Goal: Navigation & Orientation: Understand site structure

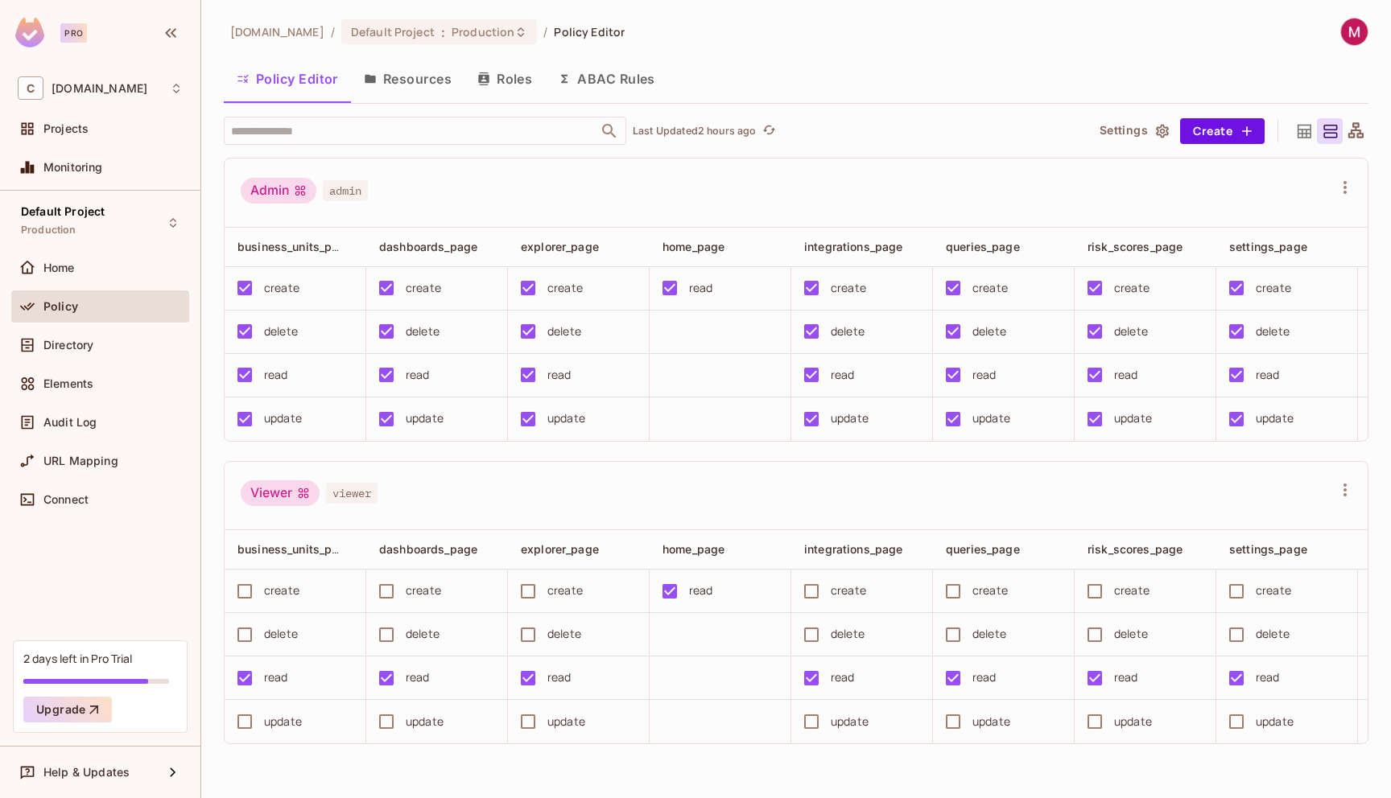
scroll to position [10, 0]
click at [66, 96] on div "C [DOMAIN_NAME]" at bounding box center [100, 87] width 165 height 23
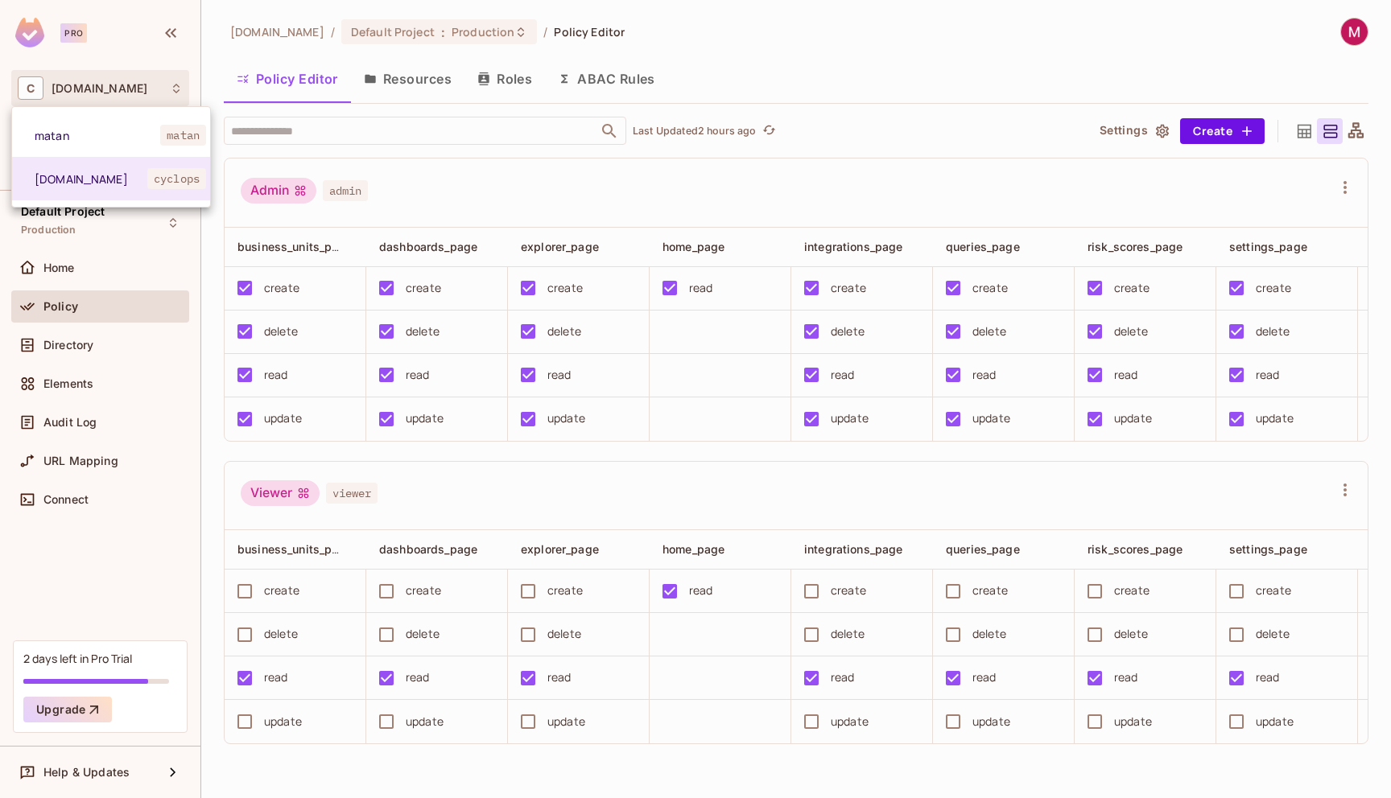
drag, startPoint x: 142, startPoint y: 443, endPoint x: 138, endPoint y: 436, distance: 8.3
click at [143, 443] on div at bounding box center [695, 399] width 1391 height 798
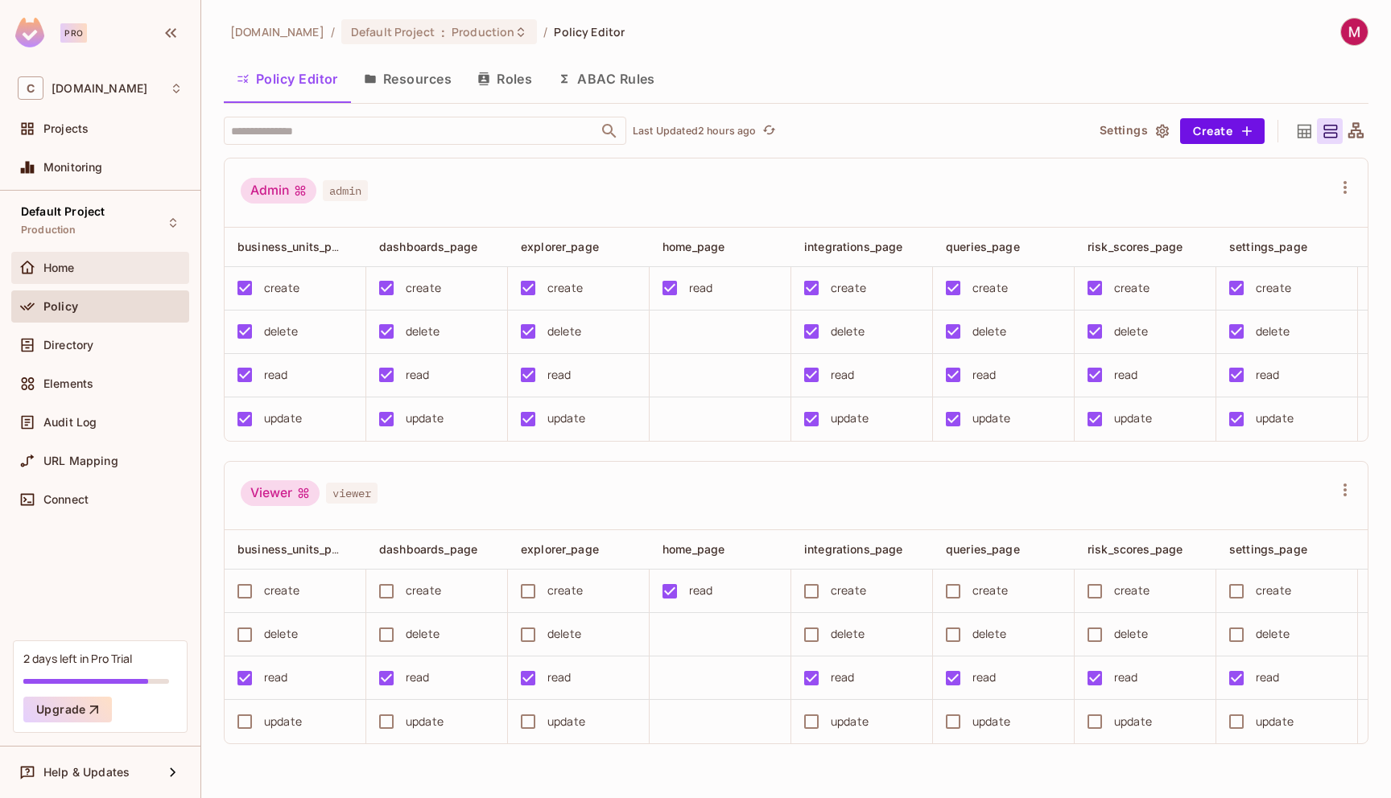
click at [60, 264] on span "Home" at bounding box center [58, 268] width 31 height 13
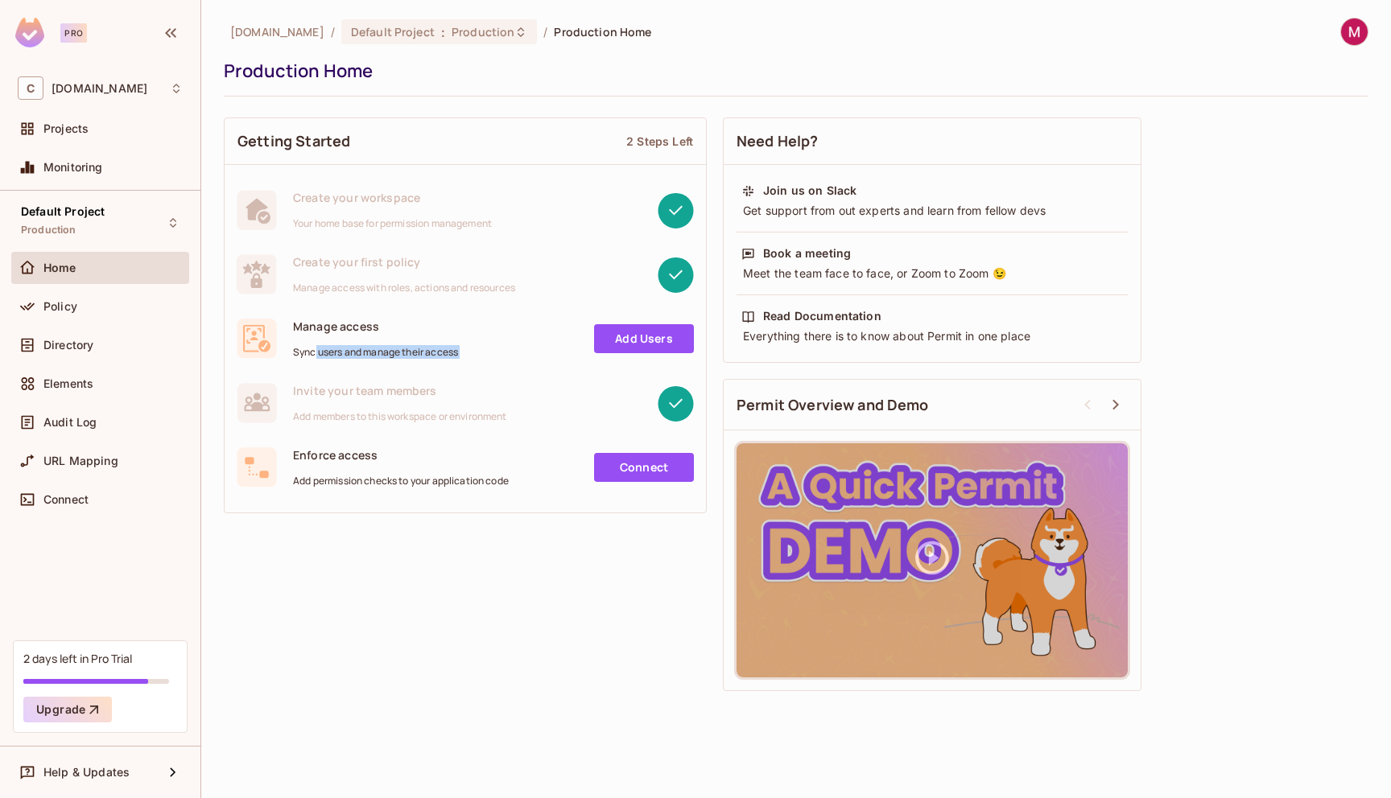
drag, startPoint x: 315, startPoint y: 353, endPoint x: 469, endPoint y: 351, distance: 154.6
click at [469, 351] on div "Manage access Sync users and manage their access Add Users" at bounding box center [465, 339] width 457 height 40
click at [473, 355] on div "Manage access Sync users and manage their access Add Users" at bounding box center [465, 339] width 457 height 40
click at [383, 394] on span "Invite your team members" at bounding box center [400, 390] width 214 height 15
drag, startPoint x: 282, startPoint y: 398, endPoint x: 454, endPoint y: 397, distance: 172.3
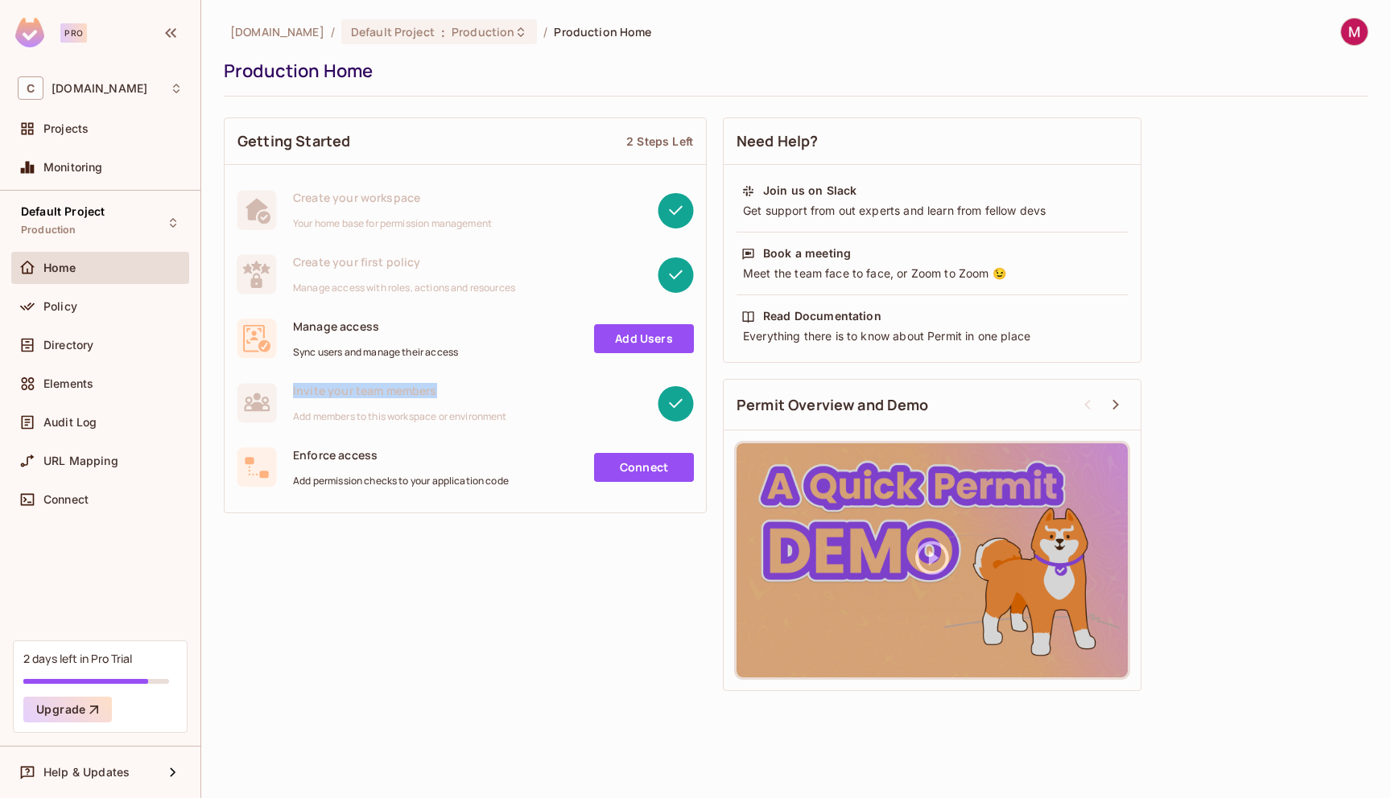
click at [454, 397] on div "Invite your team members Add members to this workspace or environment" at bounding box center [465, 403] width 457 height 40
click at [675, 406] on icon at bounding box center [676, 404] width 36 height 36
click at [675, 406] on icon at bounding box center [676, 403] width 14 height 10
click at [69, 344] on span "Directory" at bounding box center [68, 345] width 50 height 13
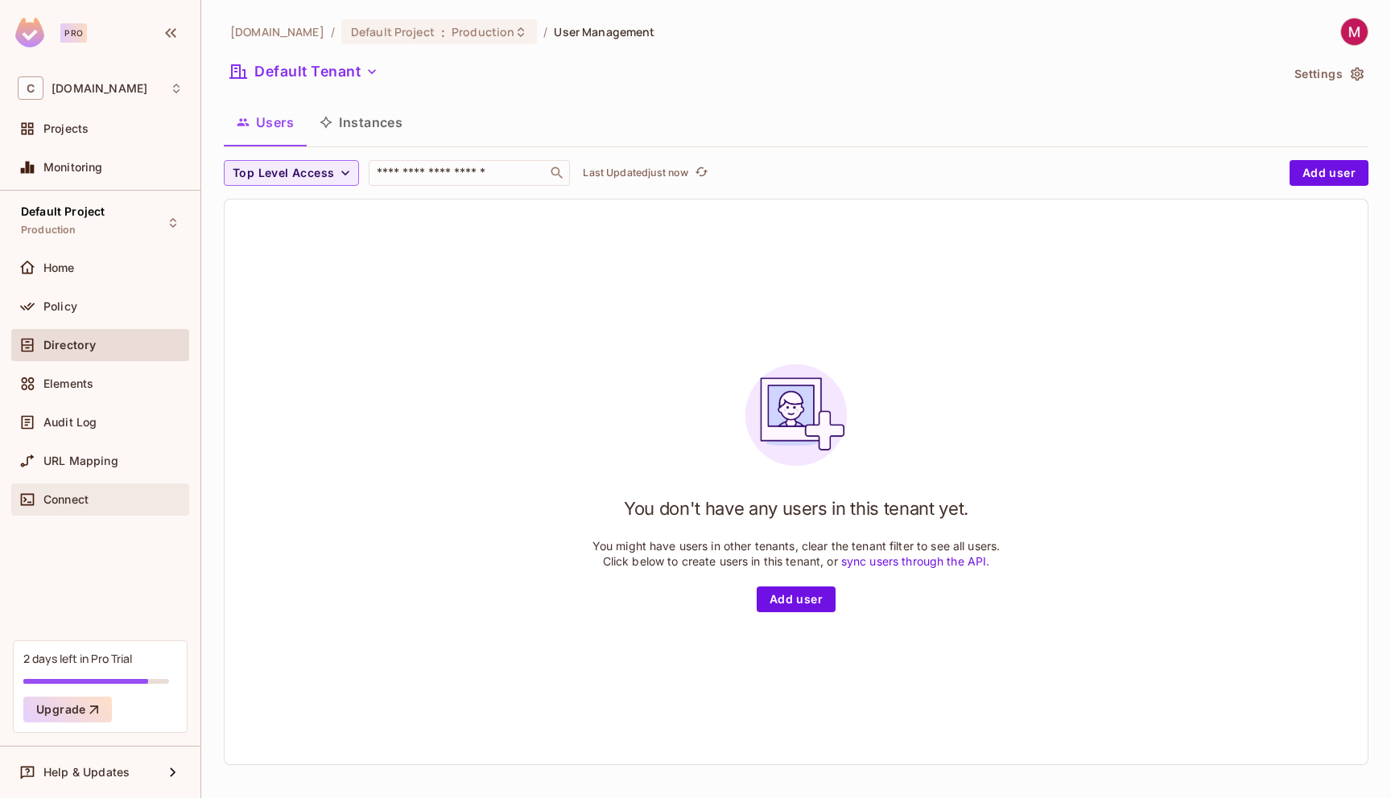
click at [74, 502] on span "Connect" at bounding box center [65, 499] width 45 height 13
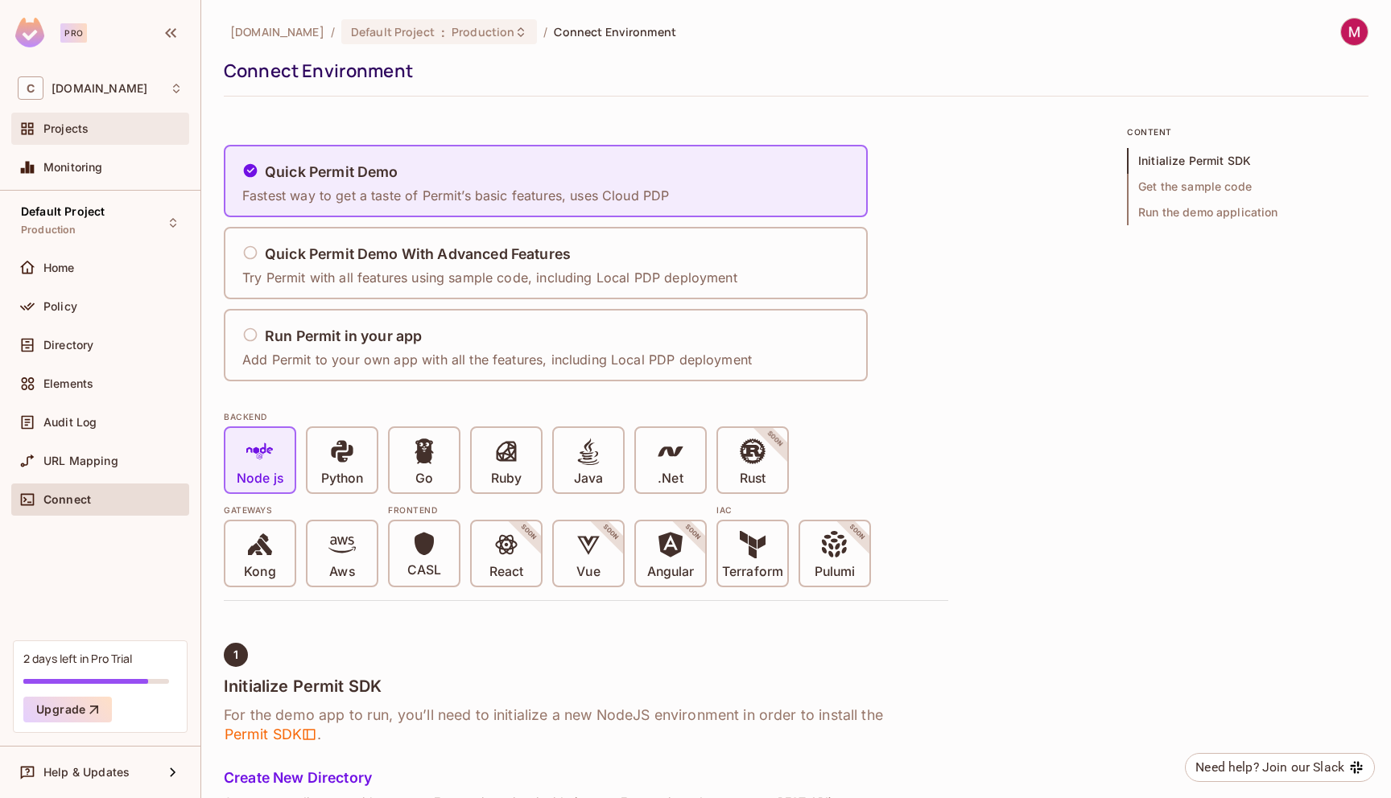
click at [77, 138] on div "Projects" at bounding box center [100, 128] width 165 height 19
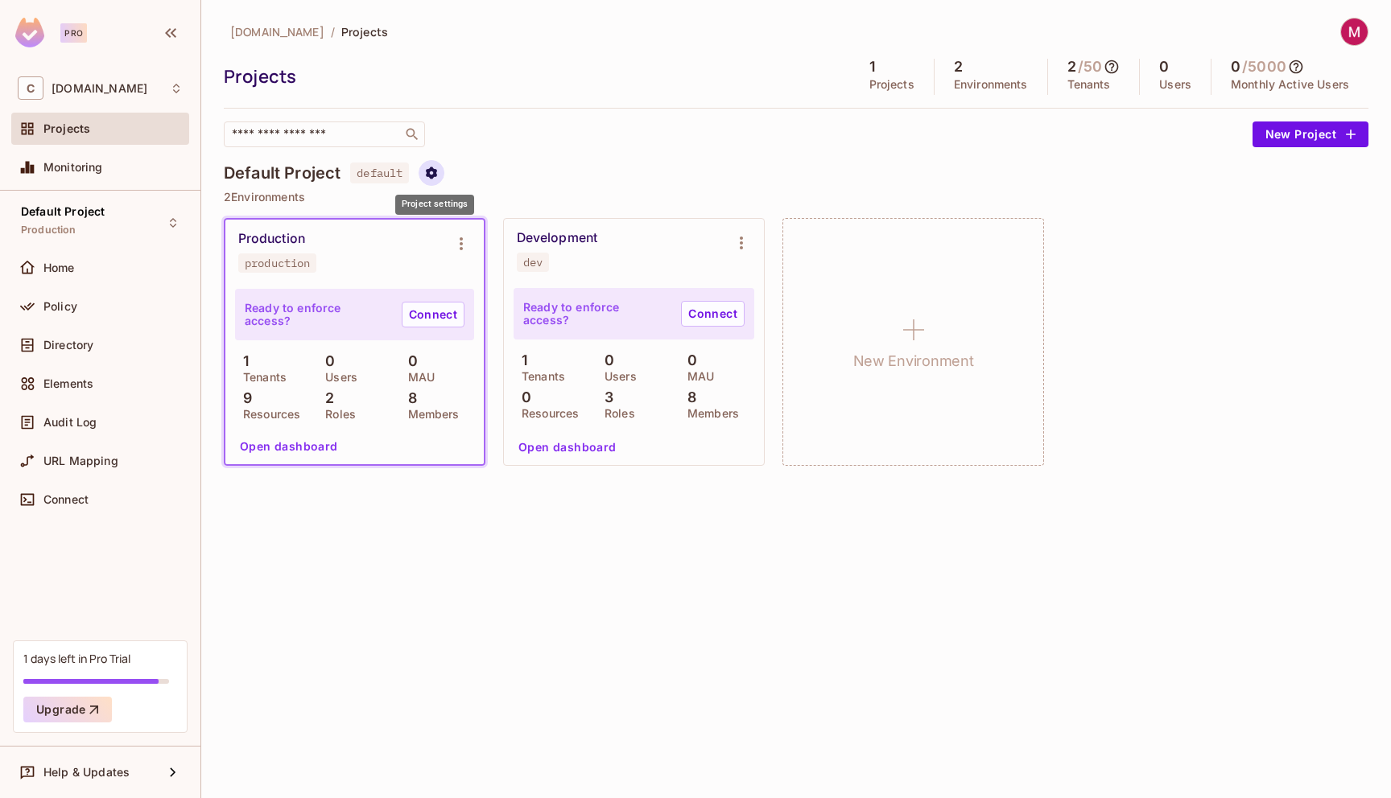
click at [439, 179] on icon "Project settings" at bounding box center [431, 173] width 14 height 14
click at [564, 145] on div at bounding box center [695, 399] width 1391 height 798
click at [122, 778] on span "Help & Updates" at bounding box center [86, 772] width 86 height 13
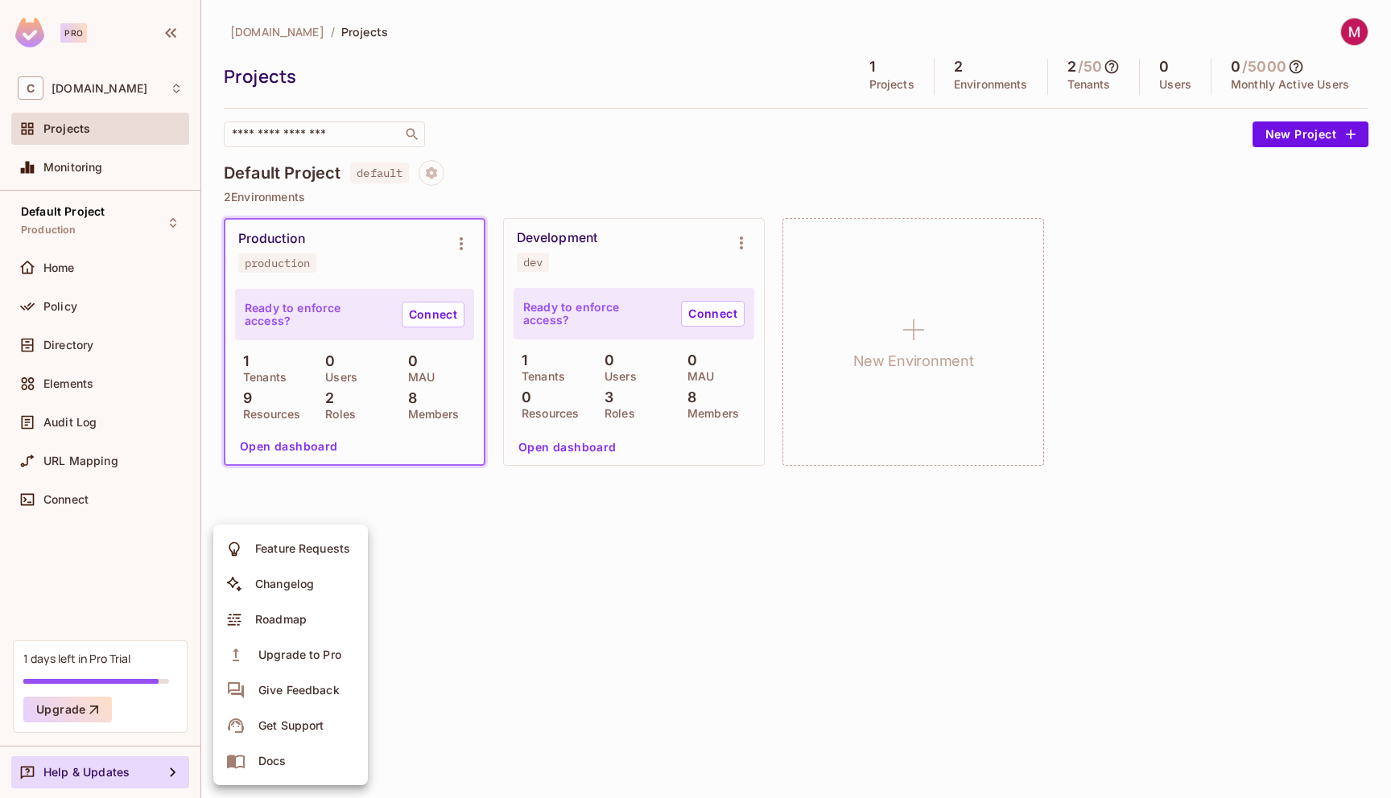
click at [109, 268] on div at bounding box center [695, 399] width 1391 height 798
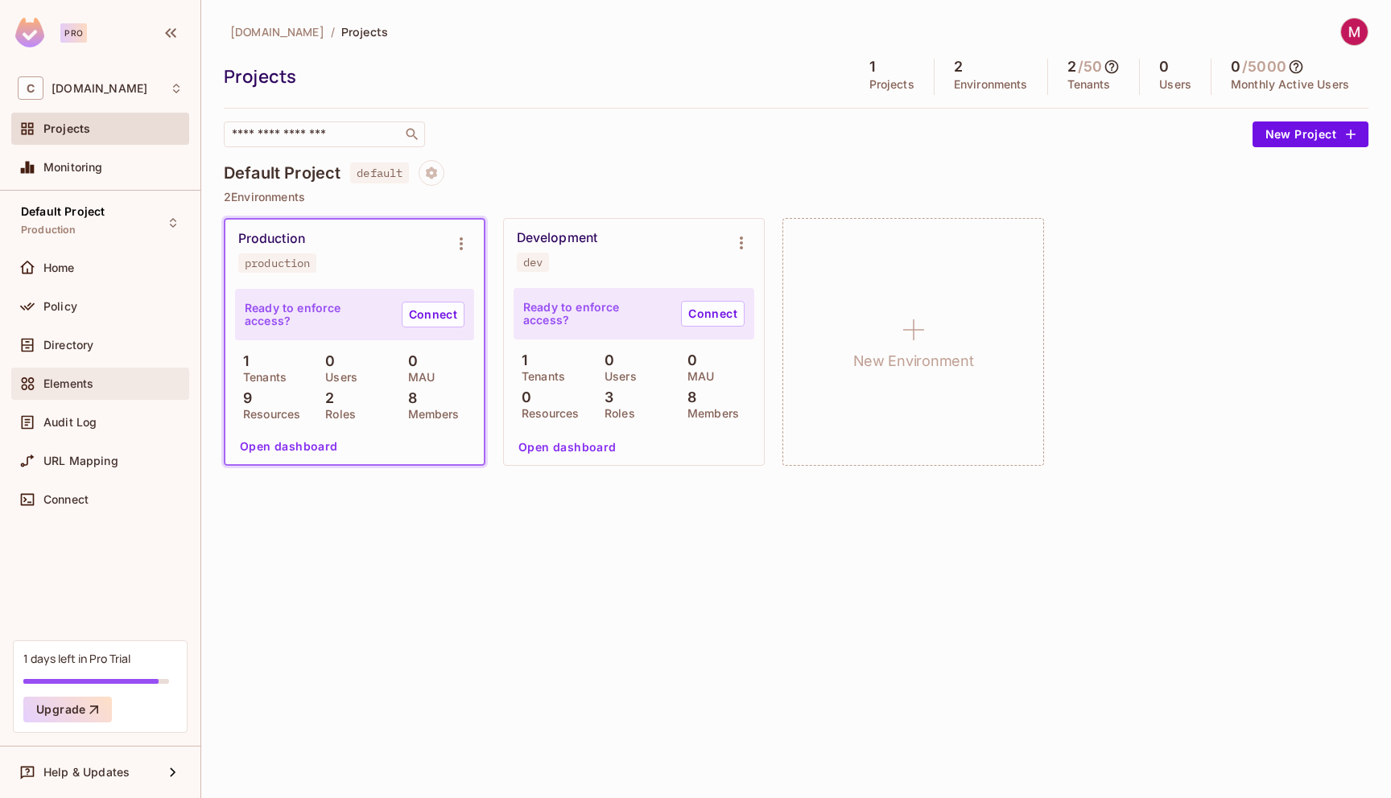
click at [62, 376] on div "Elements" at bounding box center [100, 383] width 165 height 19
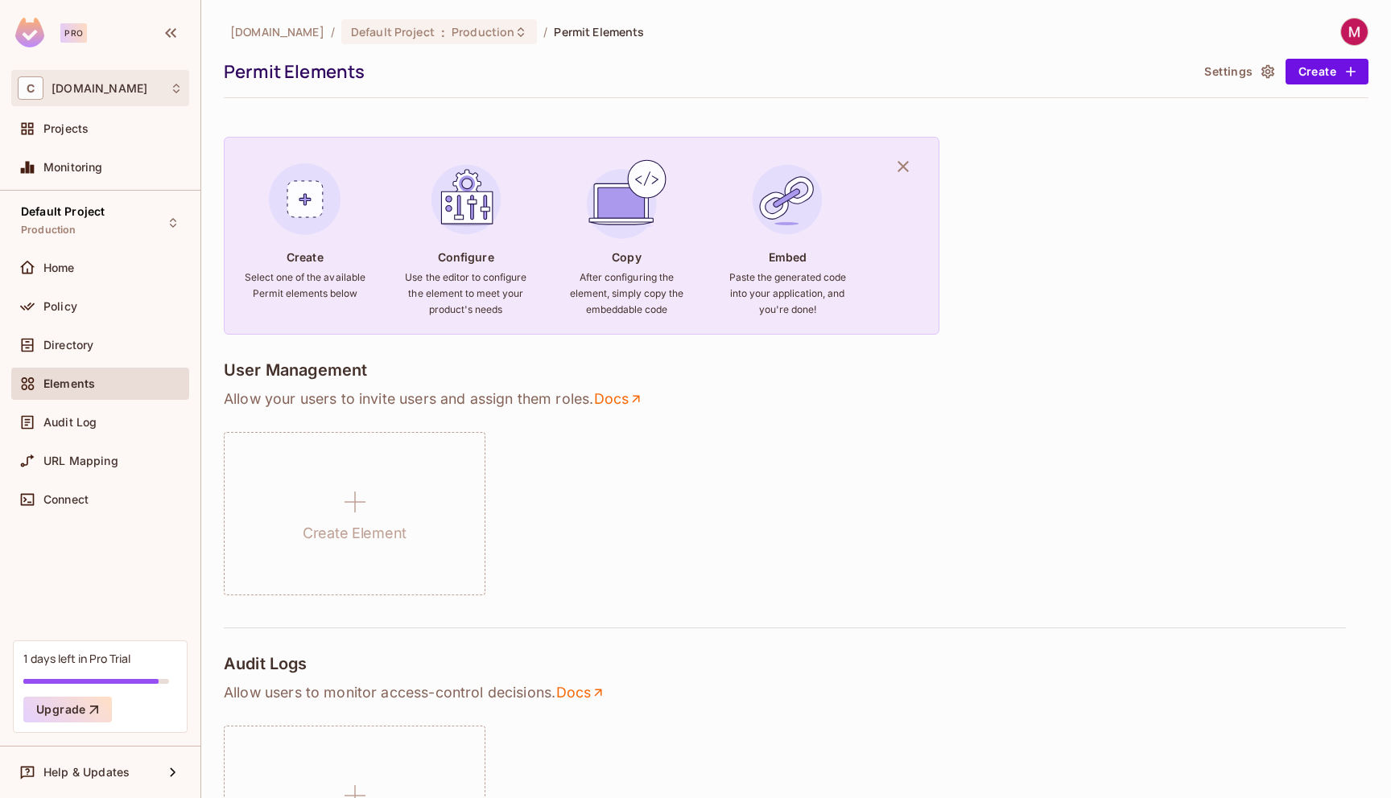
click at [109, 83] on span "[DOMAIN_NAME]" at bounding box center [100, 88] width 96 height 13
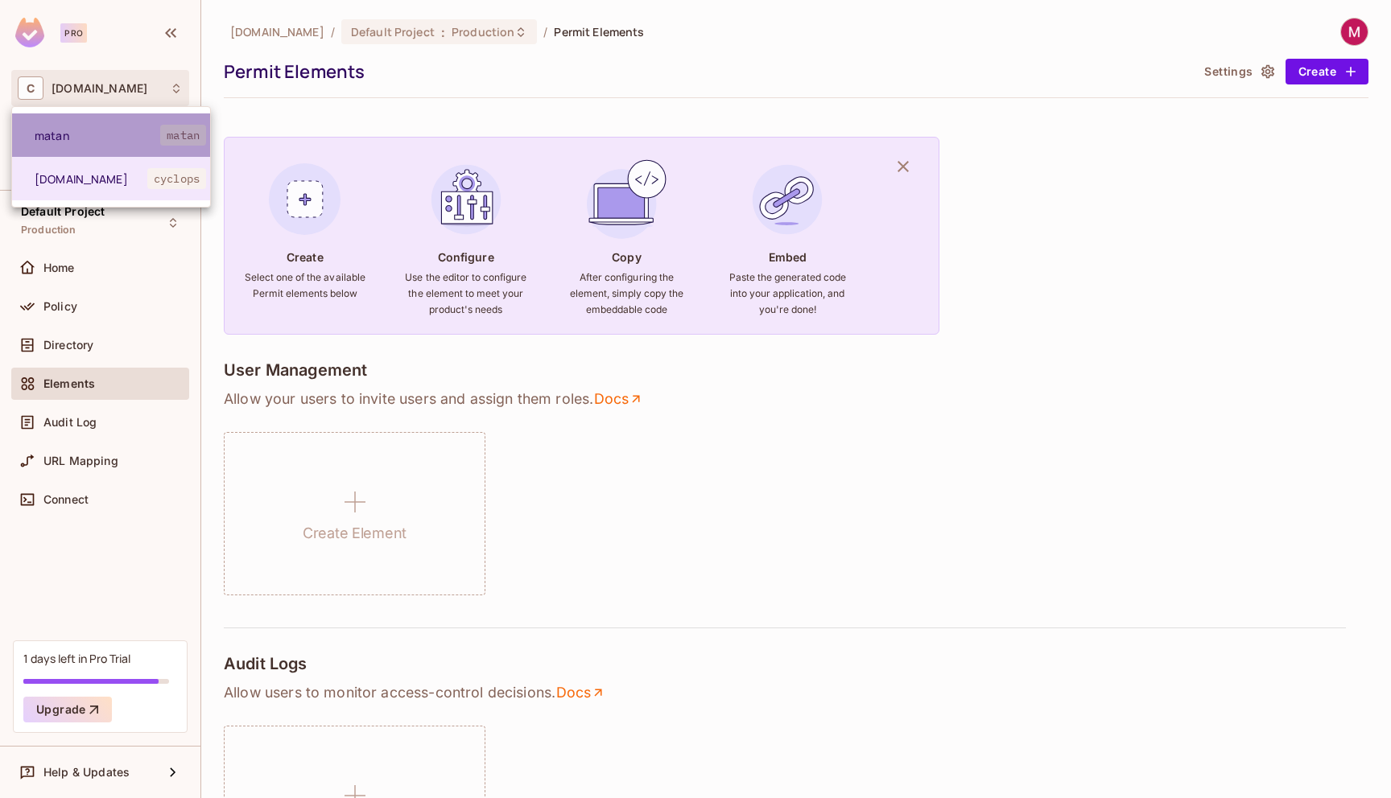
click at [80, 121] on li "[PERSON_NAME]" at bounding box center [111, 134] width 198 height 43
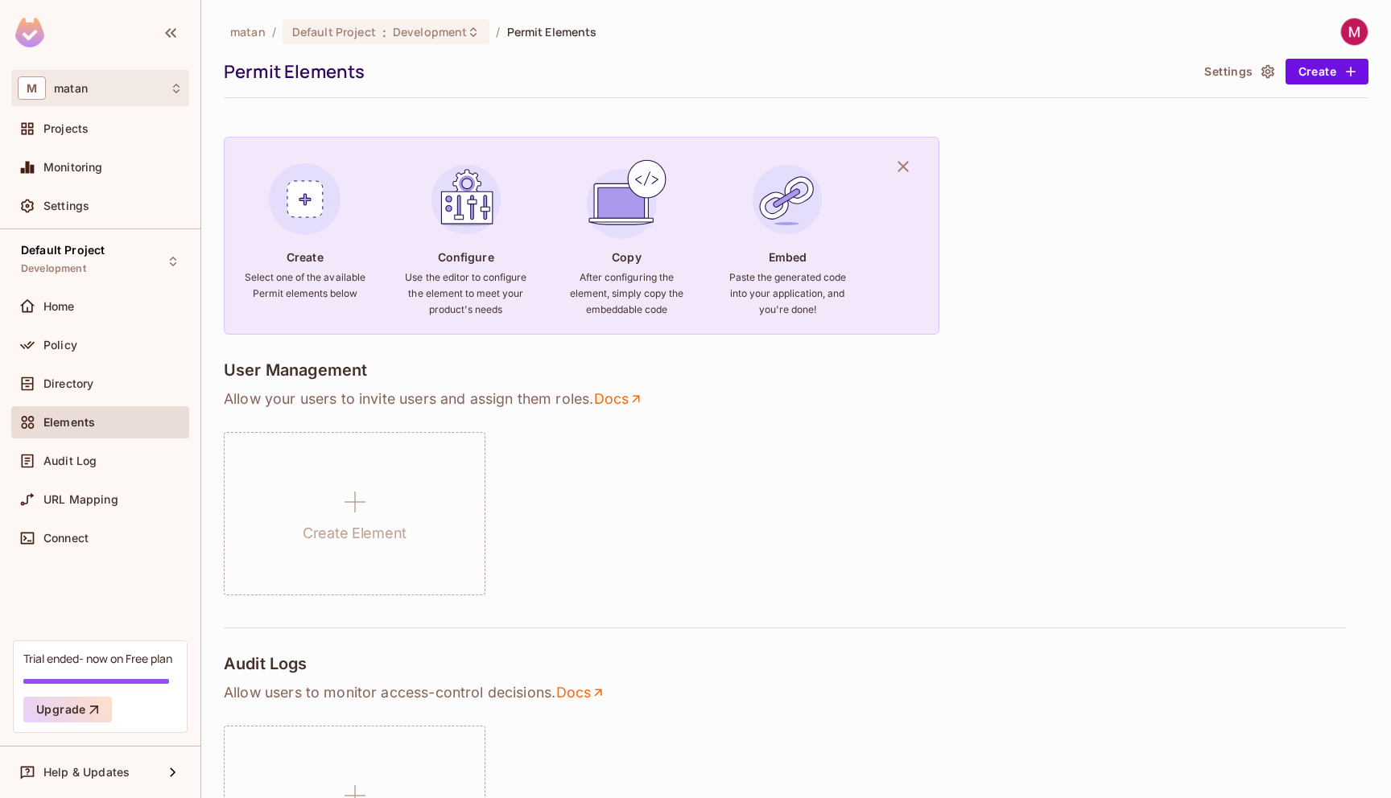
click at [74, 101] on div "M matan" at bounding box center [100, 88] width 178 height 36
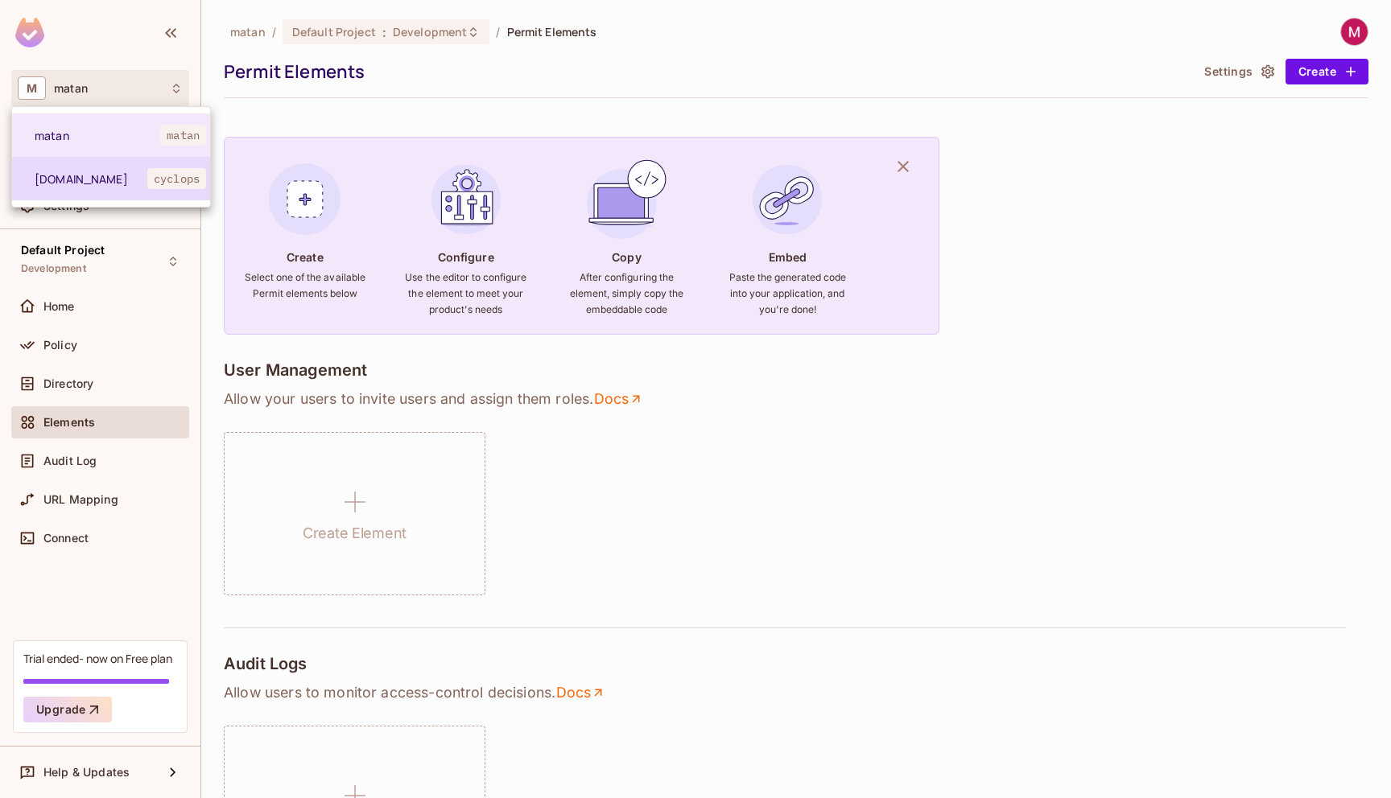
click at [86, 189] on li "[DOMAIN_NAME] cyclops" at bounding box center [111, 178] width 198 height 43
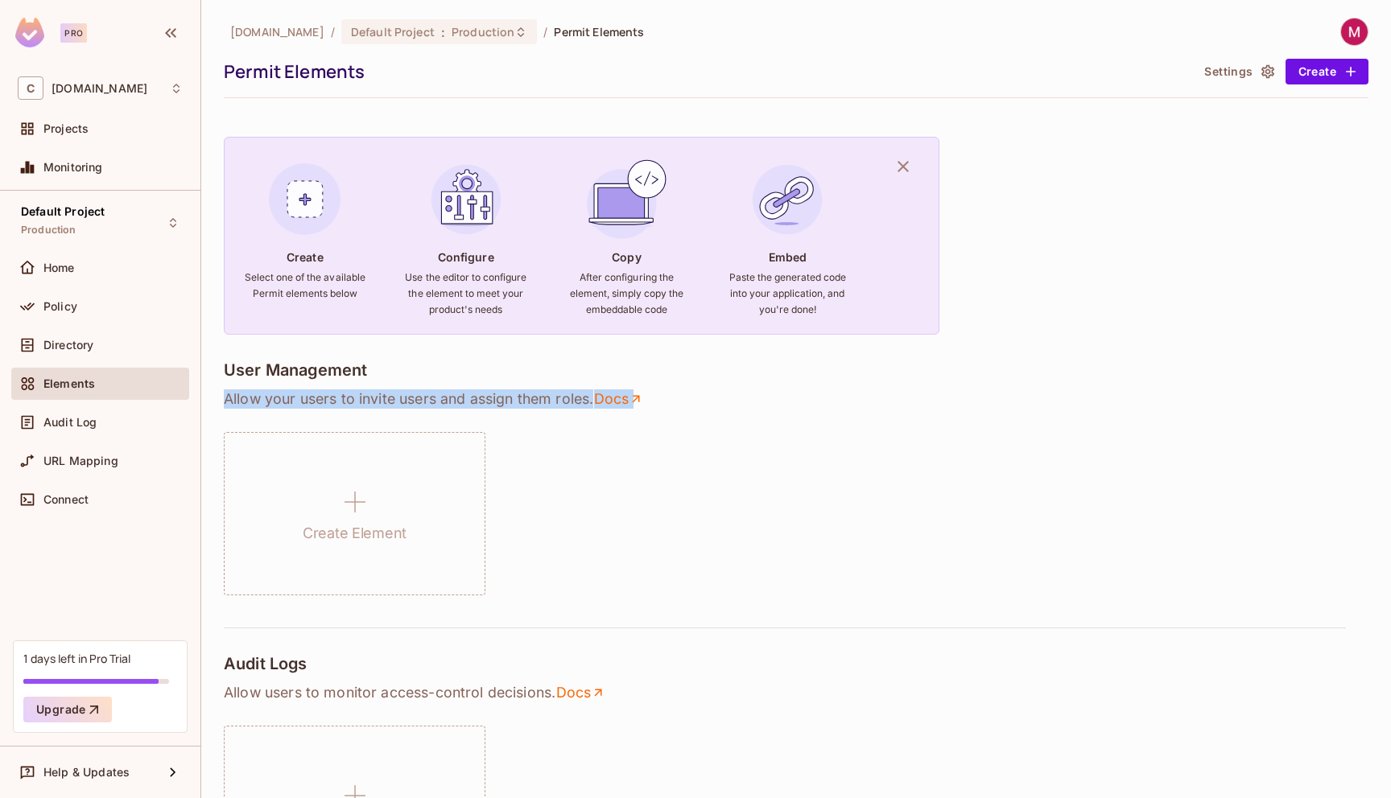
drag, startPoint x: 221, startPoint y: 403, endPoint x: 394, endPoint y: 416, distance: 173.5
click at [394, 416] on div "[DOMAIN_NAME] / Default Project : Production / Permit Elements Permit Elements …" at bounding box center [796, 399] width 1190 height 798
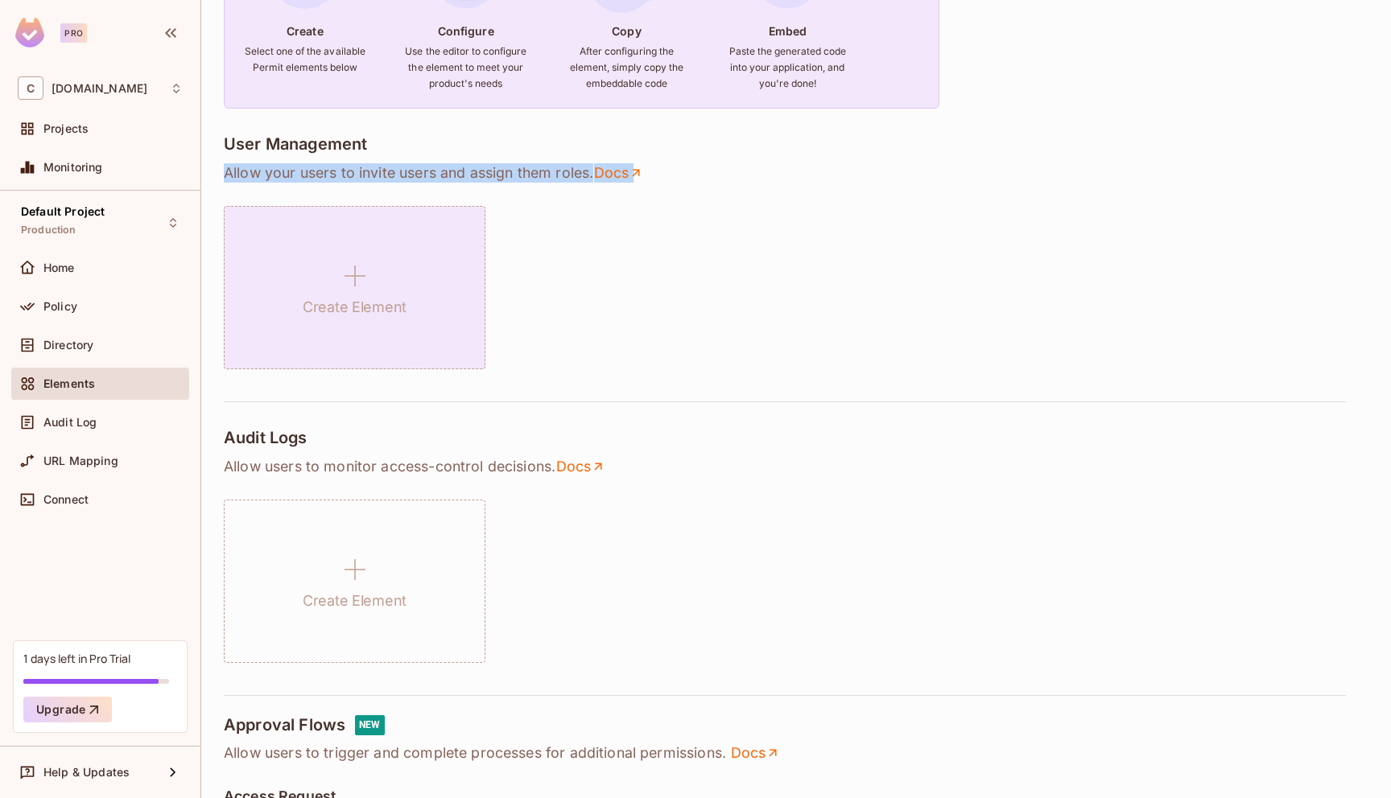
scroll to position [234, 0]
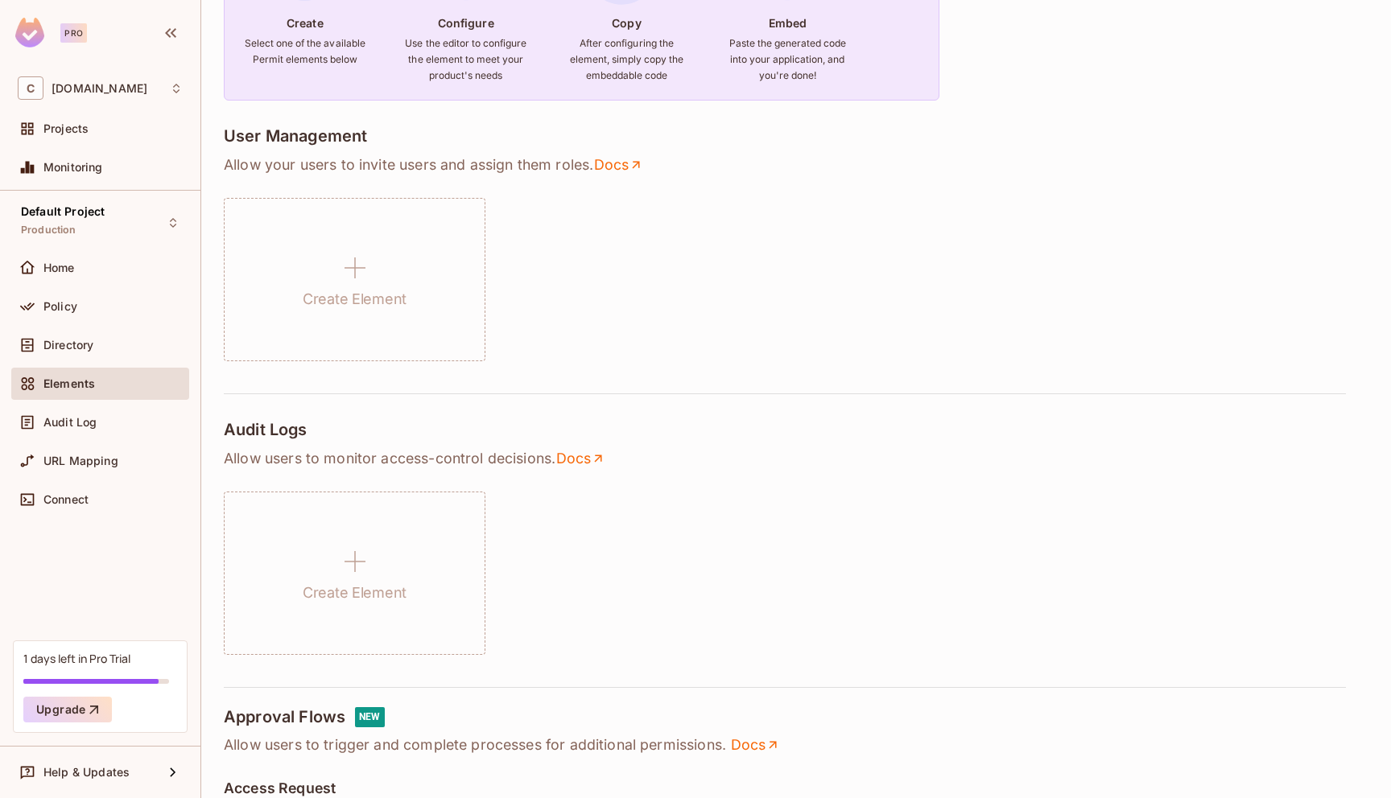
click at [320, 129] on h4 "User Management" at bounding box center [295, 135] width 143 height 19
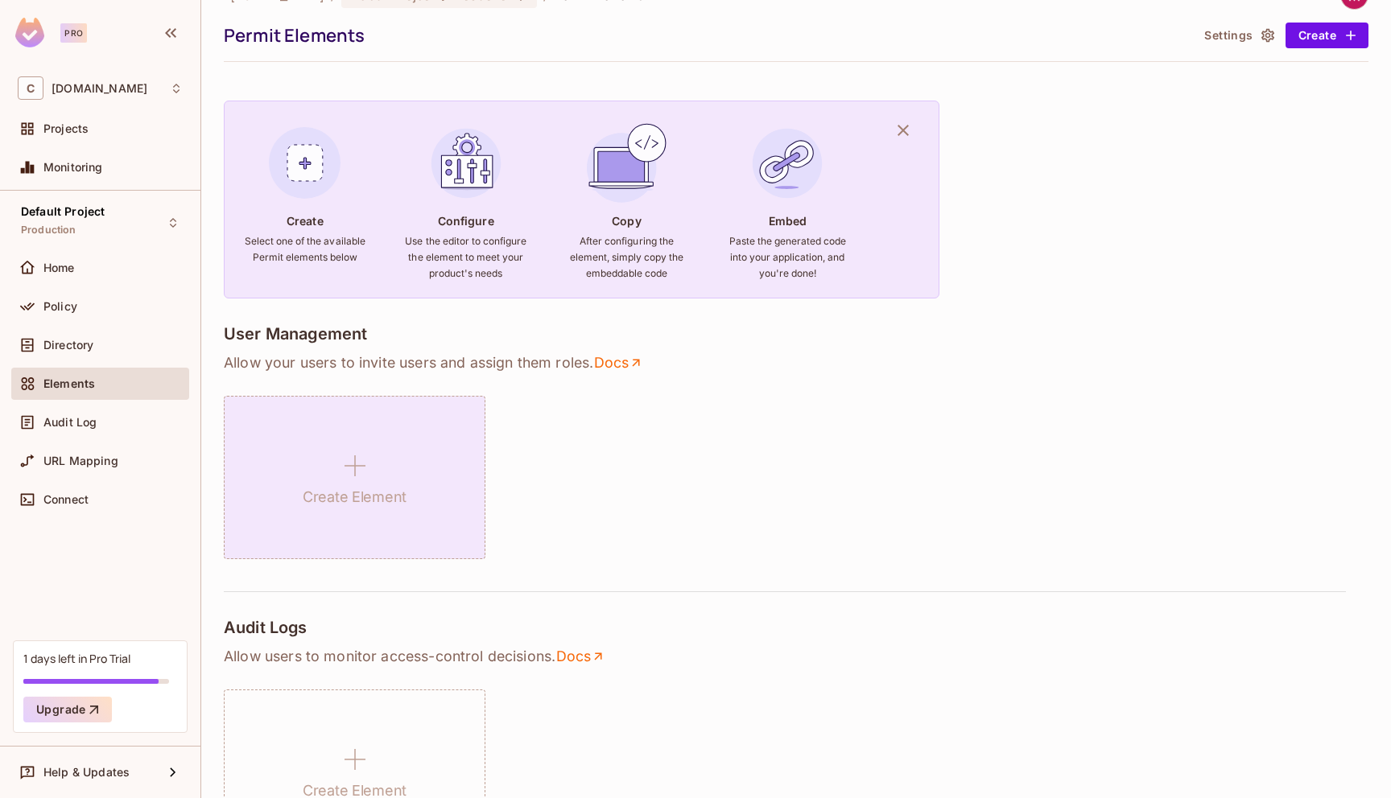
scroll to position [0, 0]
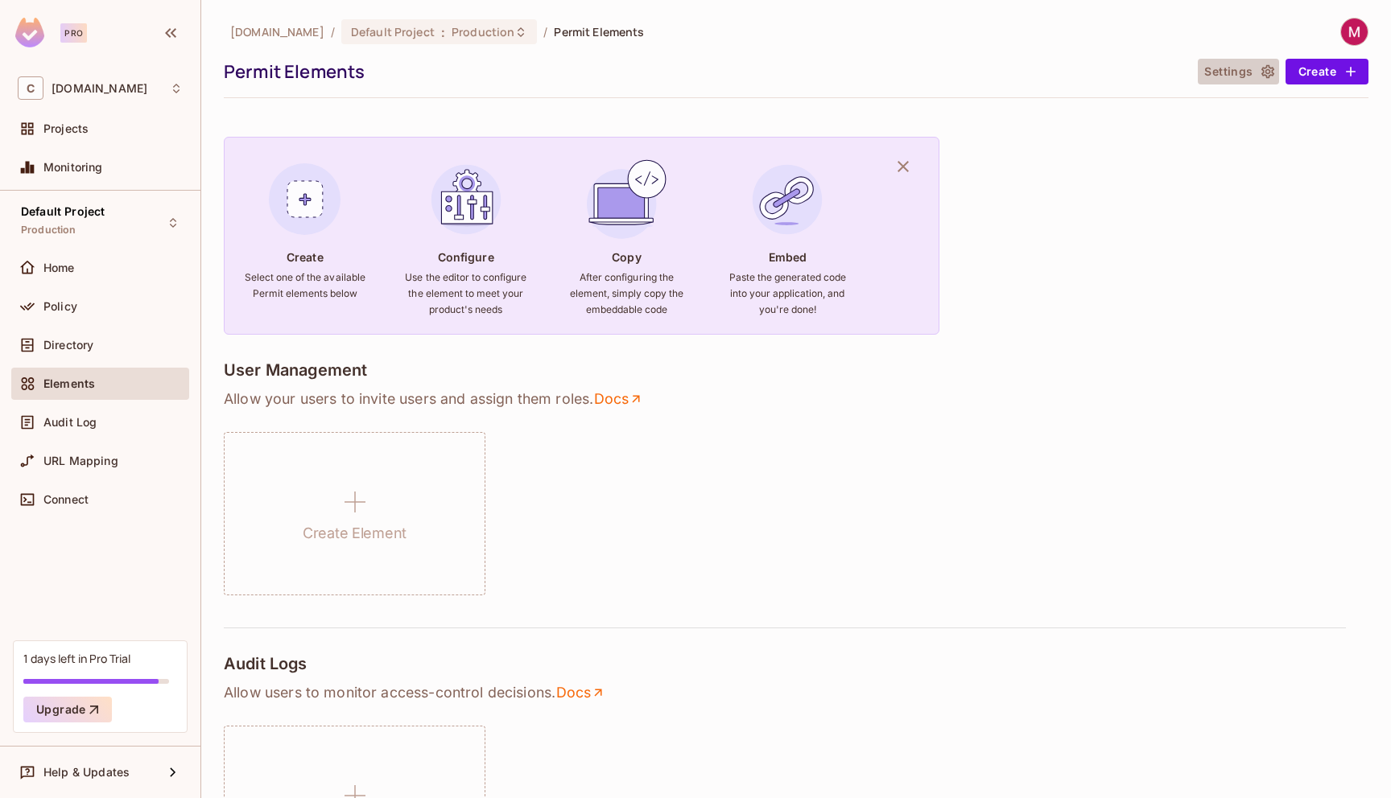
click at [1231, 77] on button "Settings" at bounding box center [1238, 72] width 80 height 26
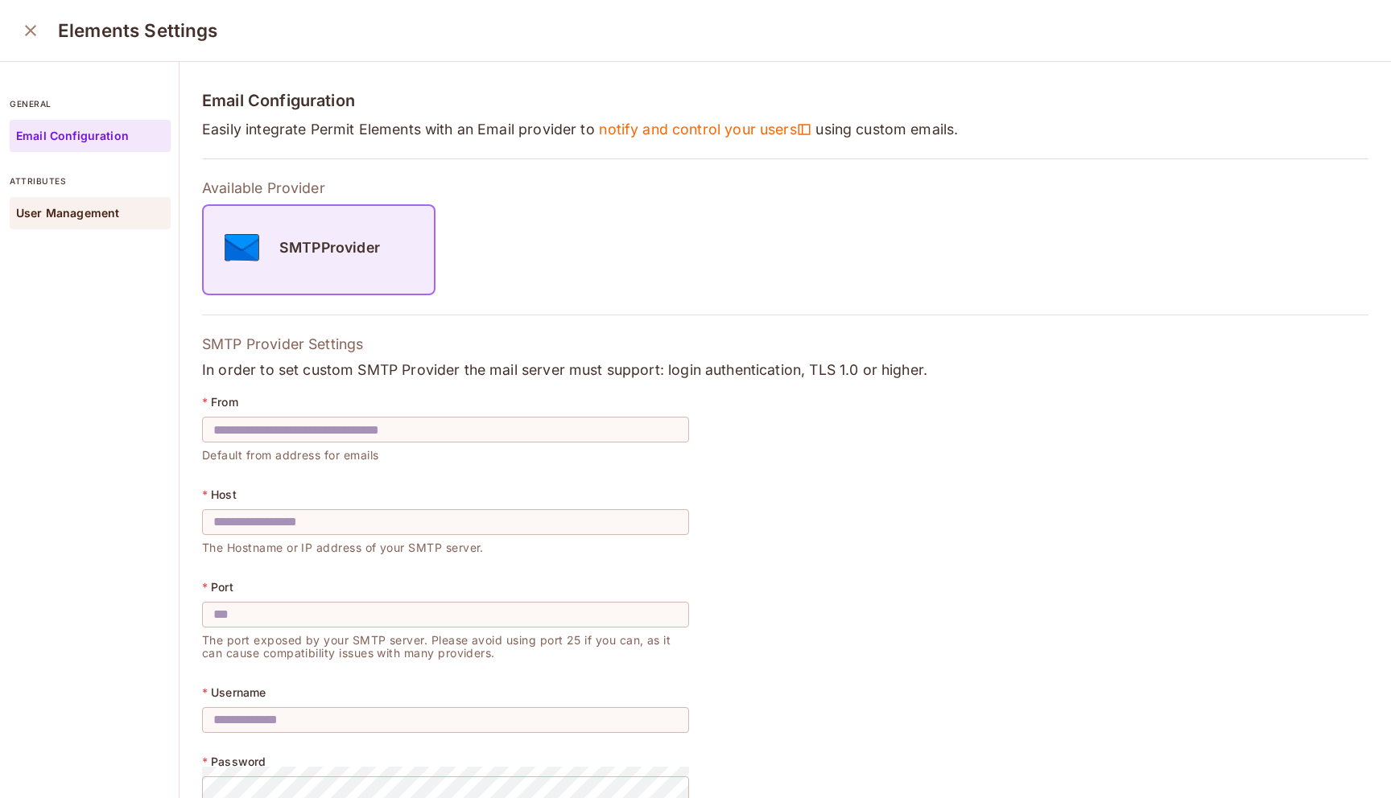
click at [34, 217] on p "User Management" at bounding box center [67, 213] width 103 height 13
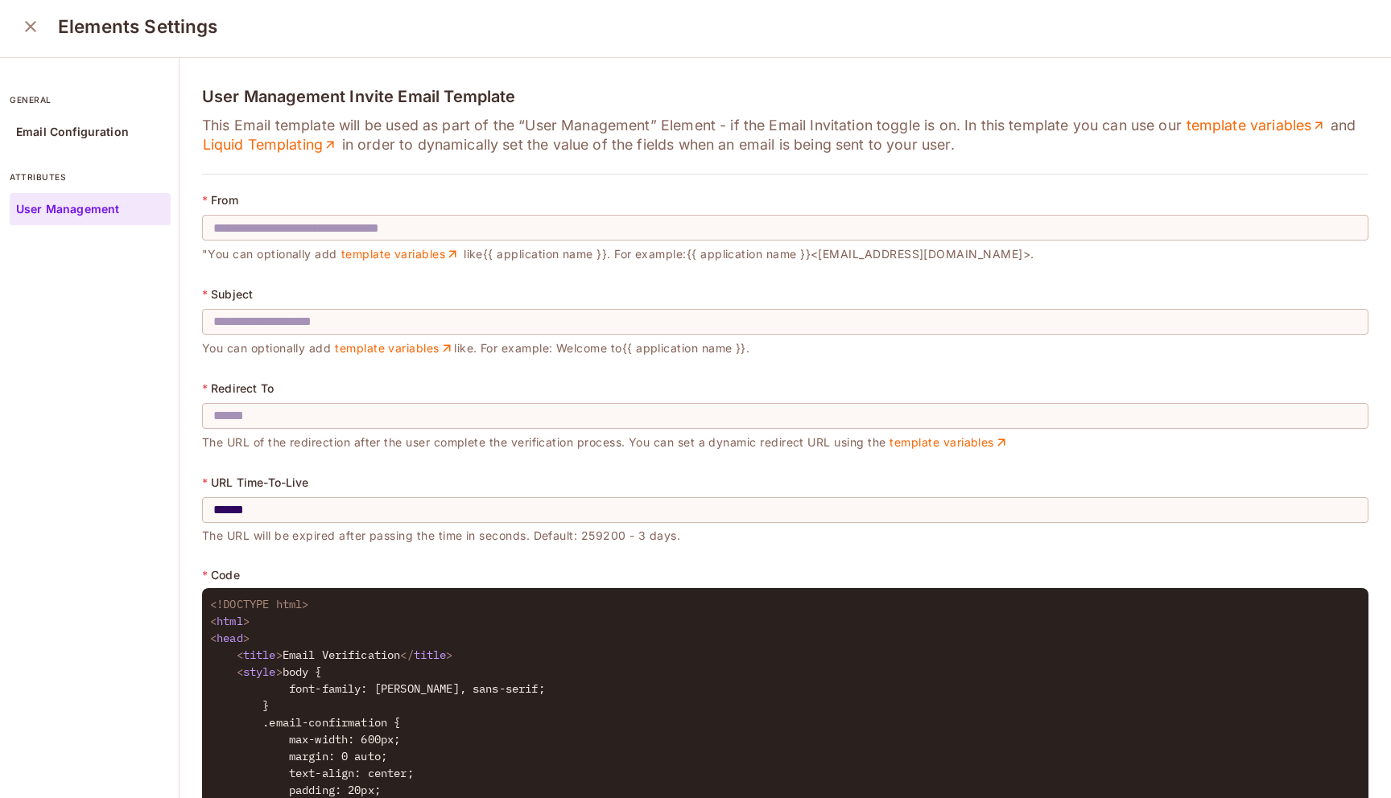
scroll to position [5, 0]
click at [27, 31] on icon "close" at bounding box center [30, 25] width 19 height 19
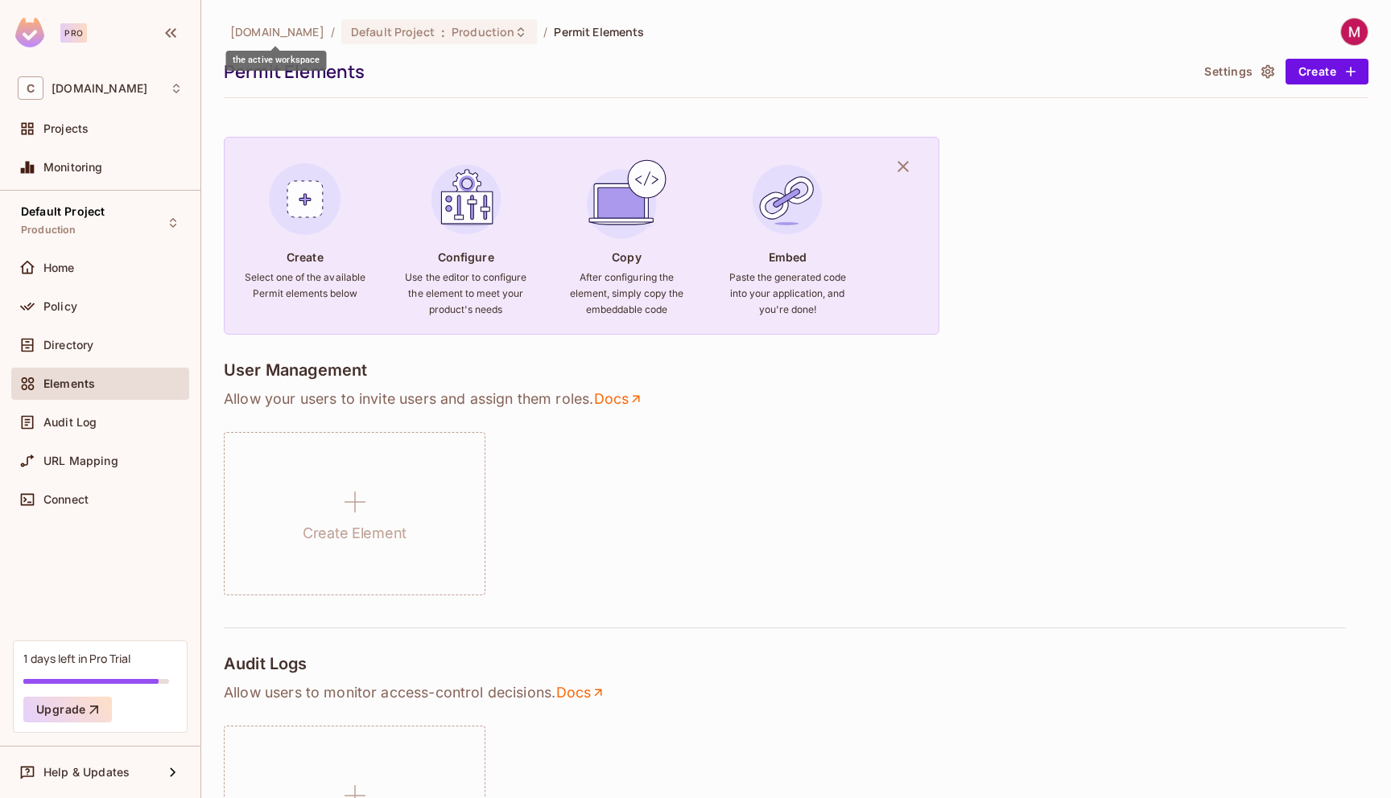
click at [282, 31] on span "[DOMAIN_NAME]" at bounding box center [277, 31] width 94 height 15
click at [81, 128] on span "Projects" at bounding box center [65, 128] width 45 height 13
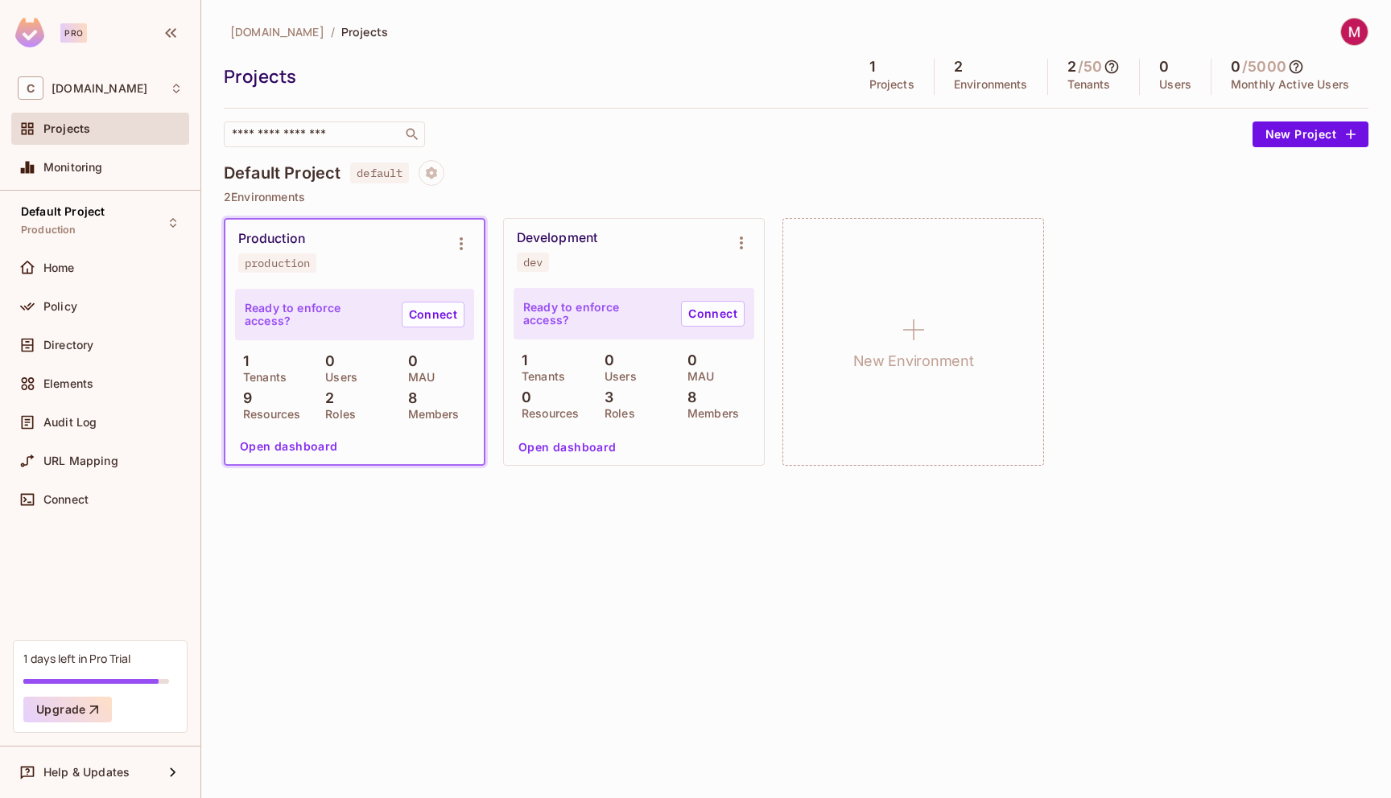
click at [980, 68] on div "2 Environments" at bounding box center [990, 77] width 113 height 36
click at [439, 176] on icon "Project settings" at bounding box center [431, 173] width 14 height 14
click at [54, 267] on div at bounding box center [695, 399] width 1391 height 798
click at [57, 271] on span "Home" at bounding box center [58, 268] width 31 height 13
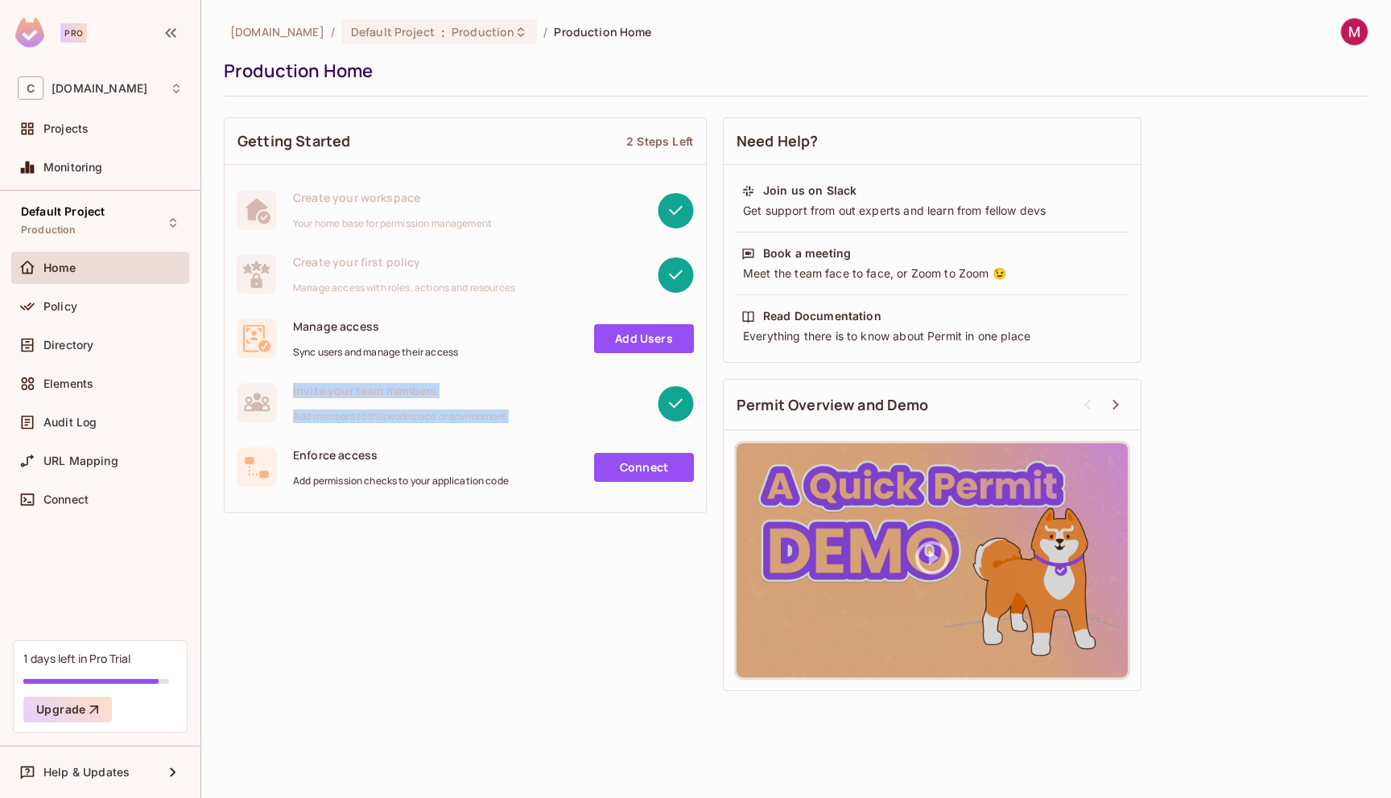
drag, startPoint x: 293, startPoint y: 394, endPoint x: 526, endPoint y: 421, distance: 234.2
click at [523, 419] on div "Invite your team members Add members to this workspace or environment" at bounding box center [465, 403] width 457 height 40
click at [526, 421] on div at bounding box center [600, 404] width 187 height 36
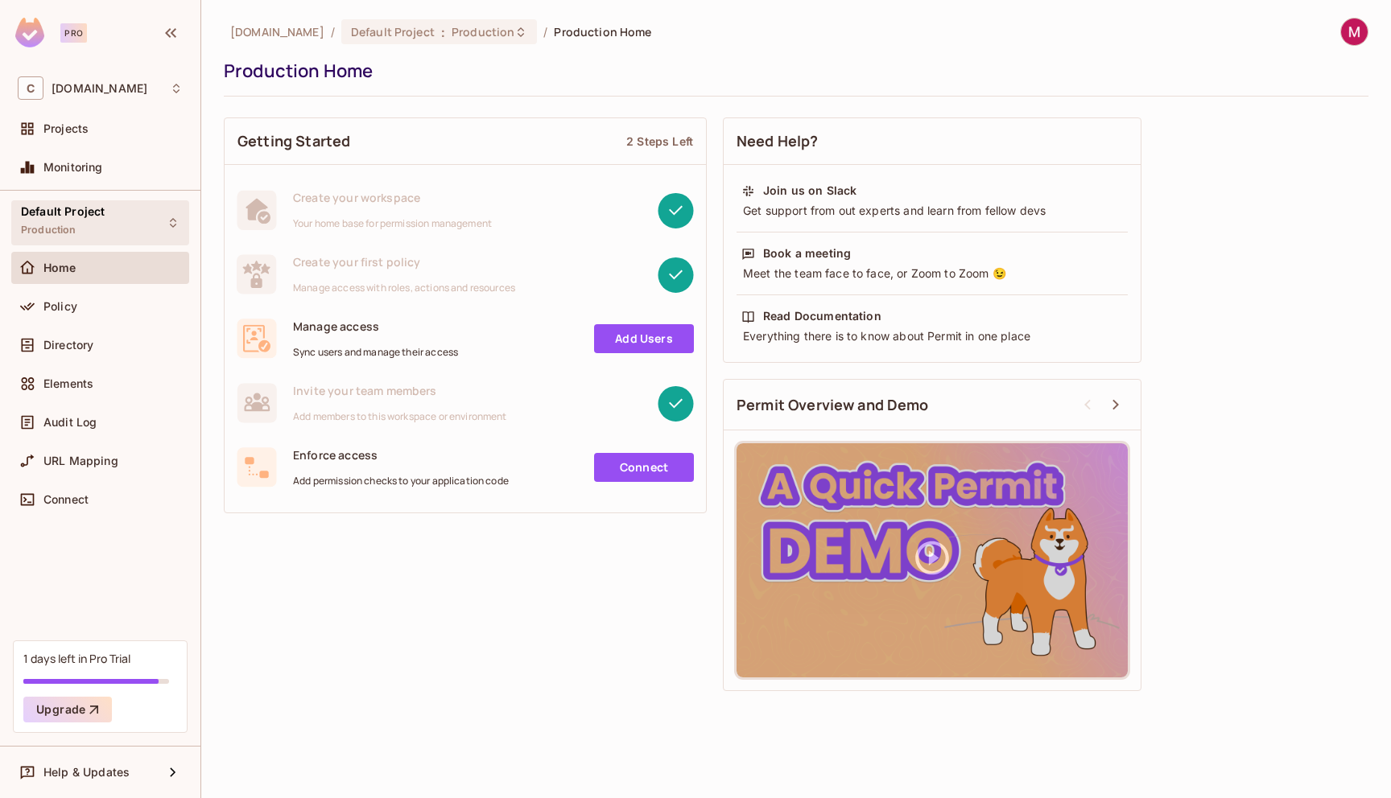
click at [39, 224] on span "Production" at bounding box center [49, 230] width 56 height 13
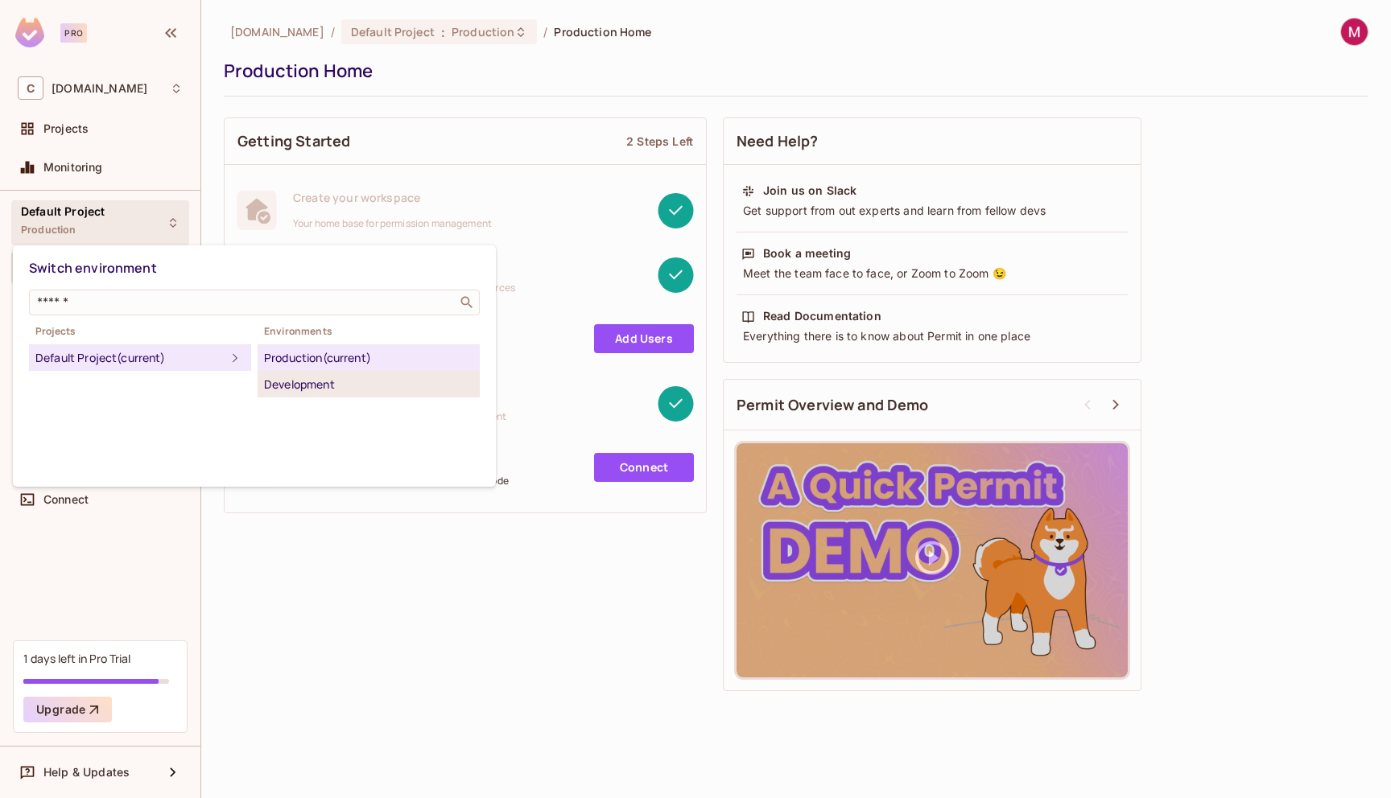
click at [317, 394] on li "Development" at bounding box center [369, 385] width 222 height 26
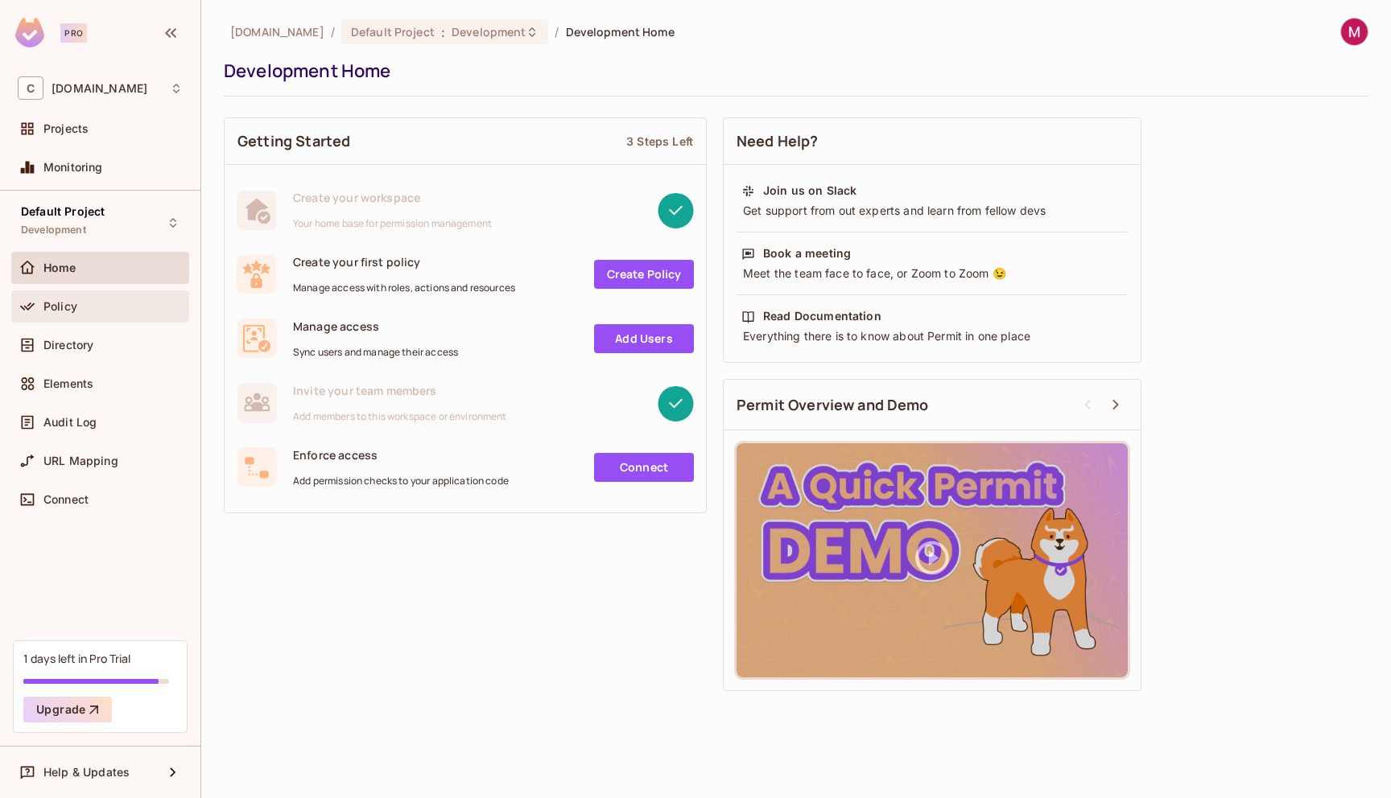
click at [68, 308] on span "Policy" at bounding box center [60, 306] width 34 height 13
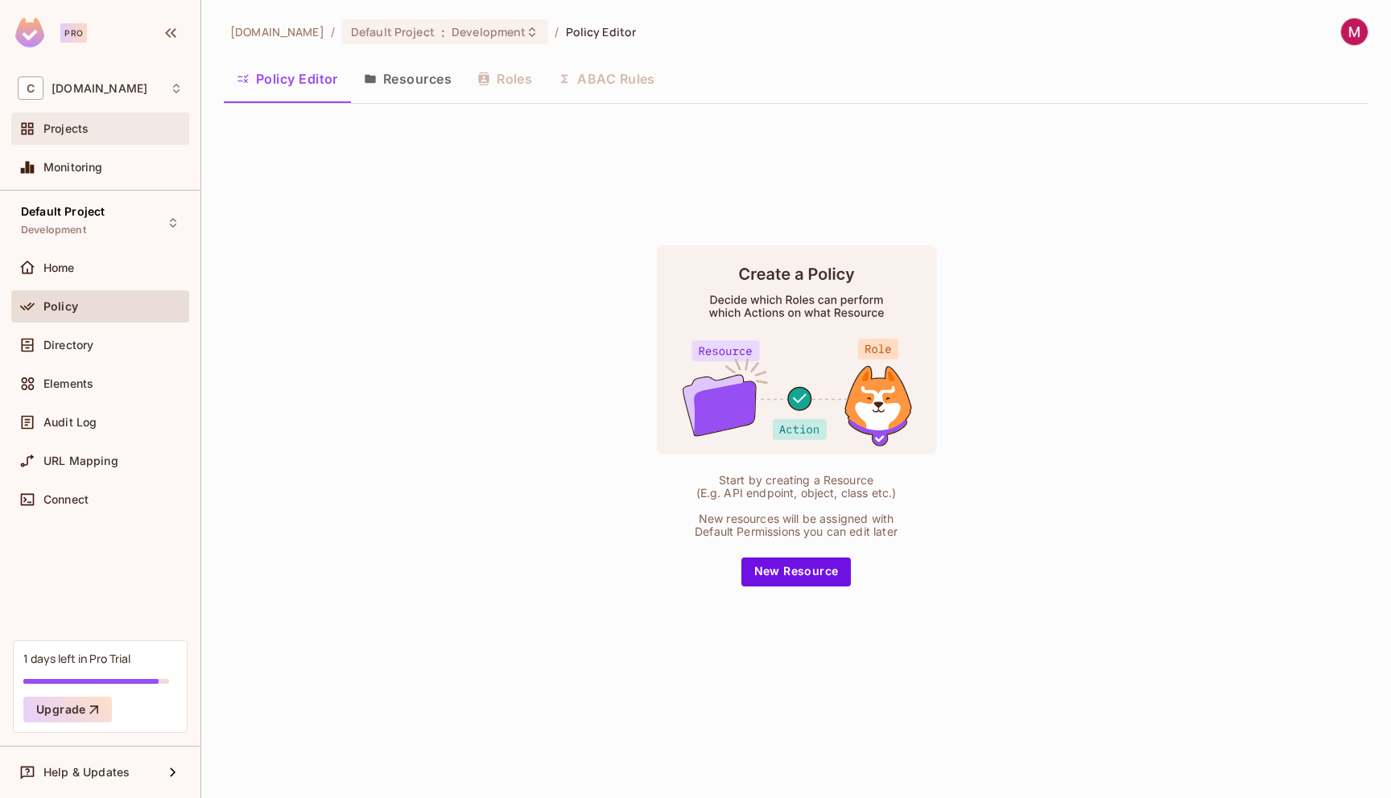
click at [80, 124] on span "Projects" at bounding box center [65, 128] width 45 height 13
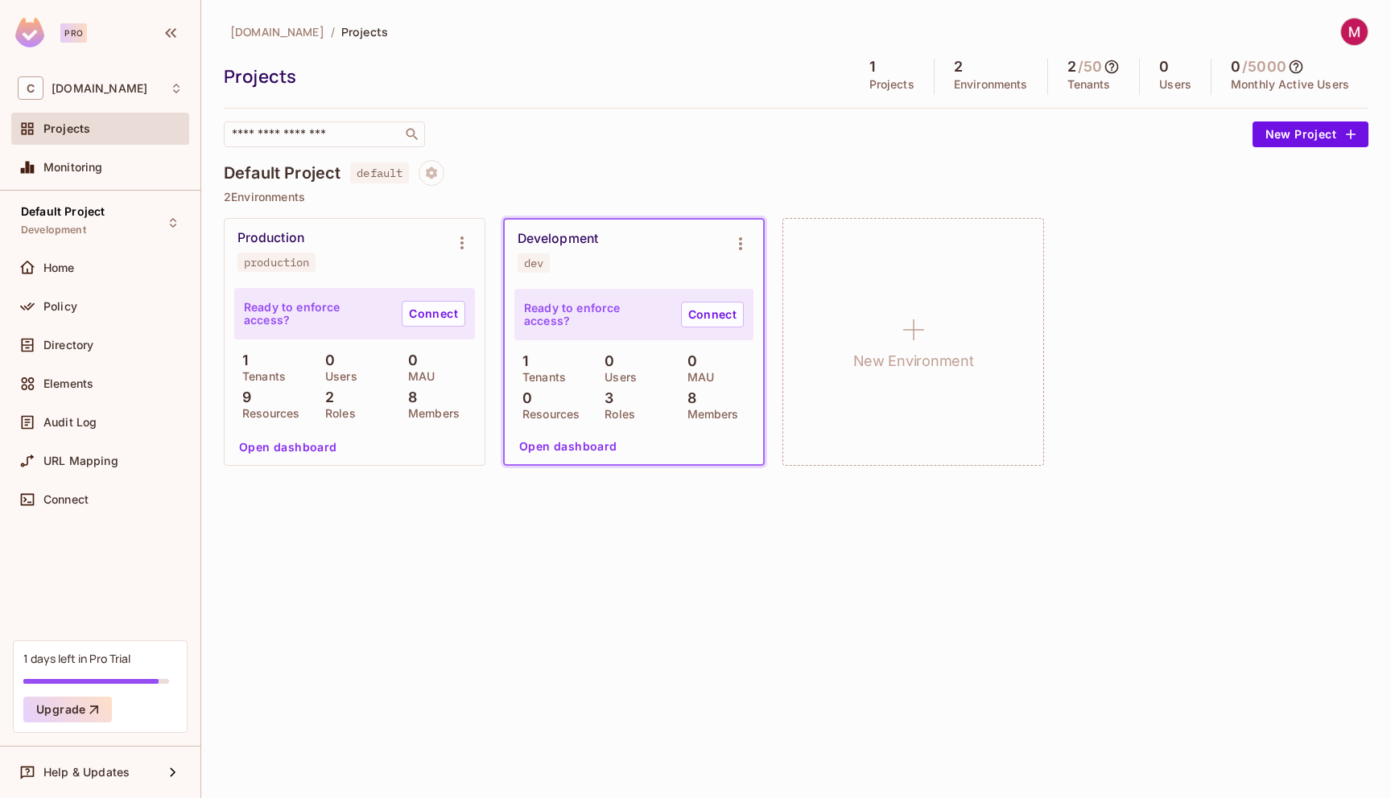
click at [349, 268] on div "Production production" at bounding box center [341, 251] width 208 height 42
click at [257, 229] on div "Production production" at bounding box center [355, 251] width 260 height 64
click at [261, 241] on div "Production" at bounding box center [270, 238] width 67 height 16
click at [63, 353] on div "Directory" at bounding box center [100, 345] width 165 height 19
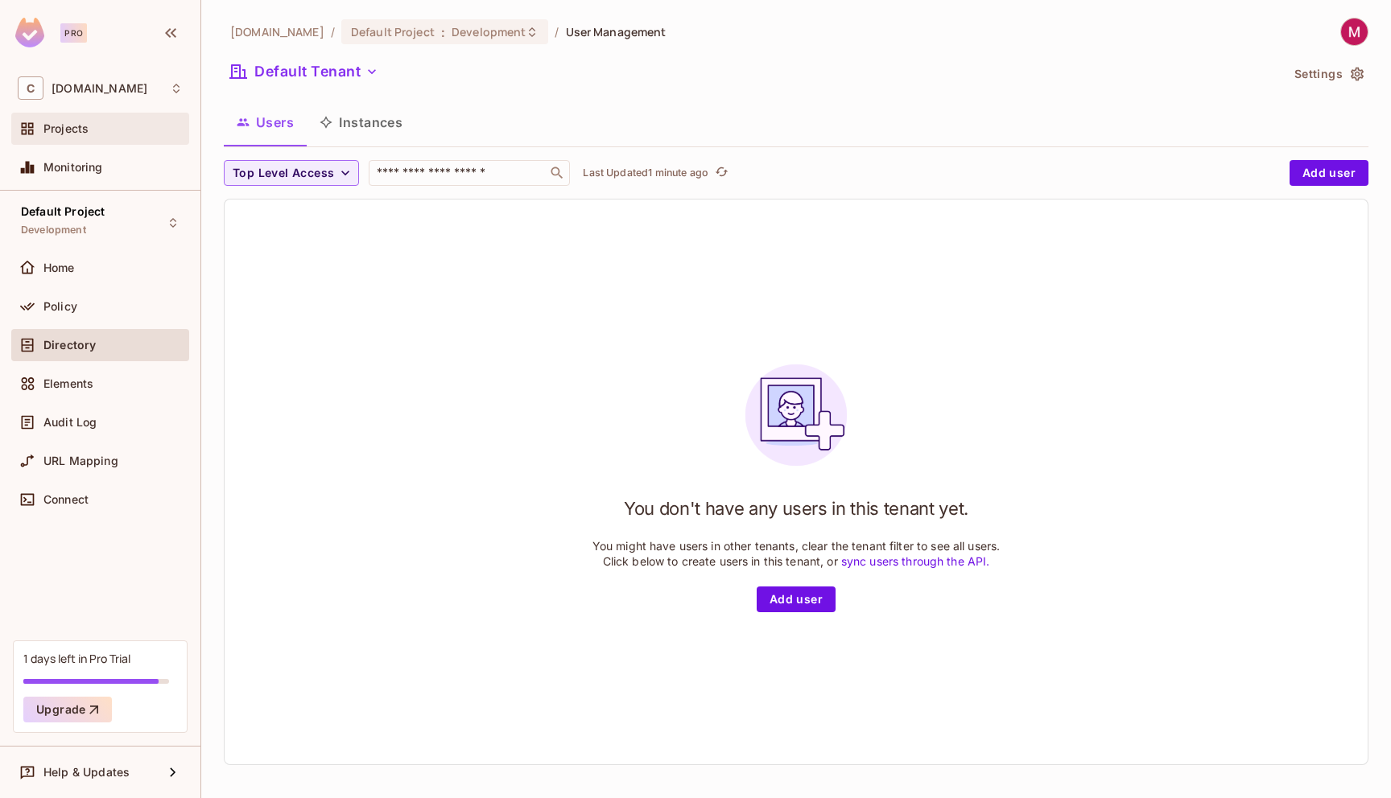
click at [54, 130] on span "Projects" at bounding box center [65, 128] width 45 height 13
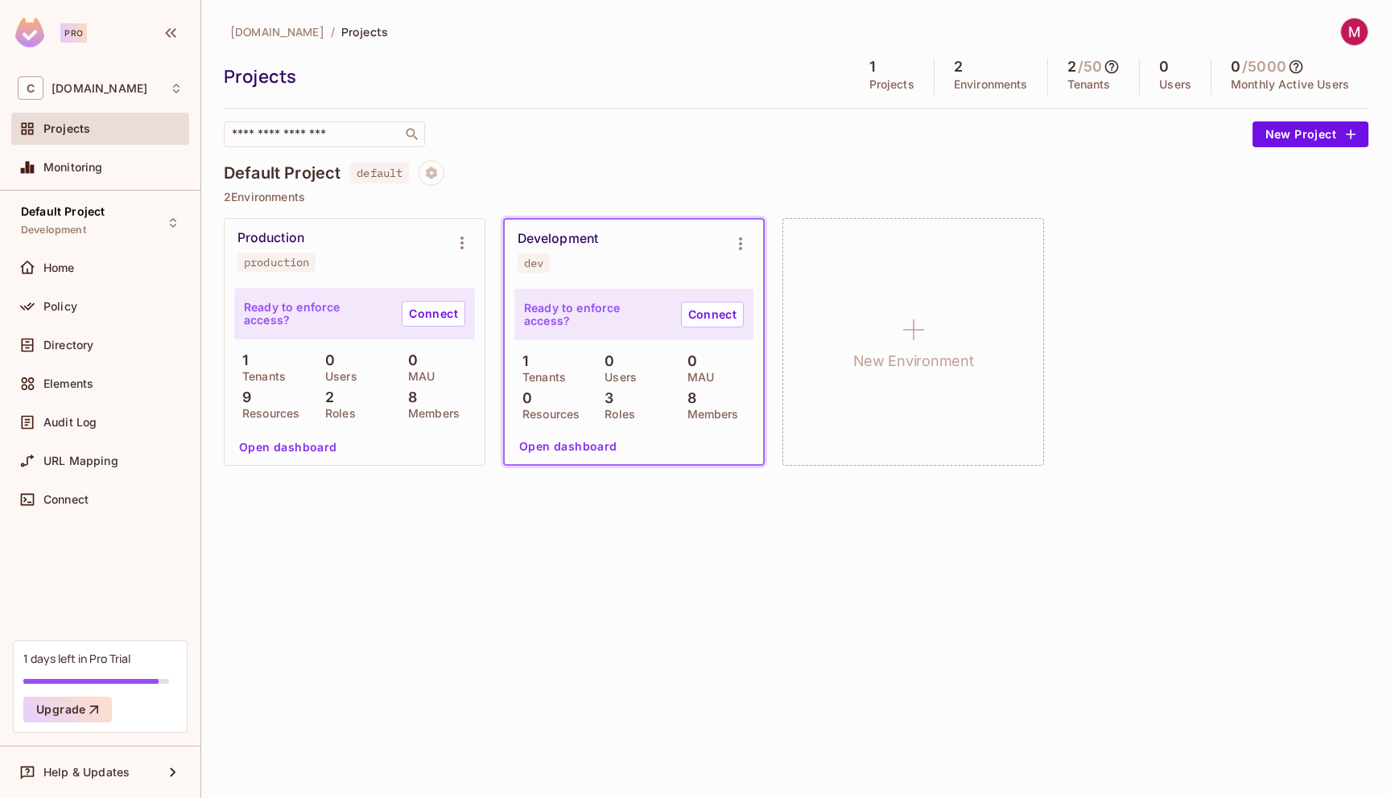
click at [302, 240] on div "Production" at bounding box center [270, 238] width 67 height 16
click at [275, 237] on div "Production" at bounding box center [270, 238] width 67 height 16
click at [433, 171] on icon "Project settings" at bounding box center [431, 173] width 14 height 14
click at [543, 138] on div at bounding box center [695, 399] width 1391 height 798
click at [62, 268] on span "Home" at bounding box center [58, 268] width 31 height 13
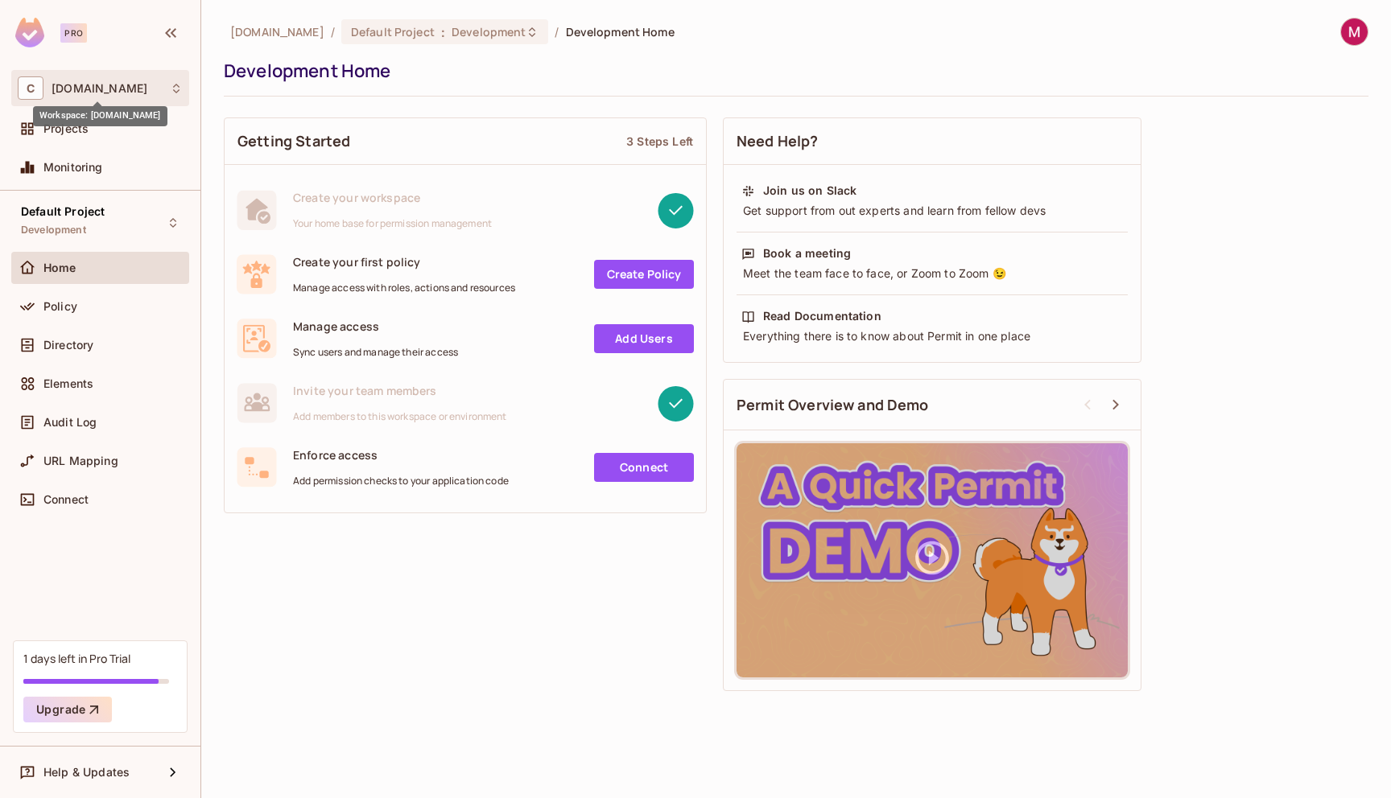
click at [86, 94] on span "[DOMAIN_NAME]" at bounding box center [100, 88] width 96 height 13
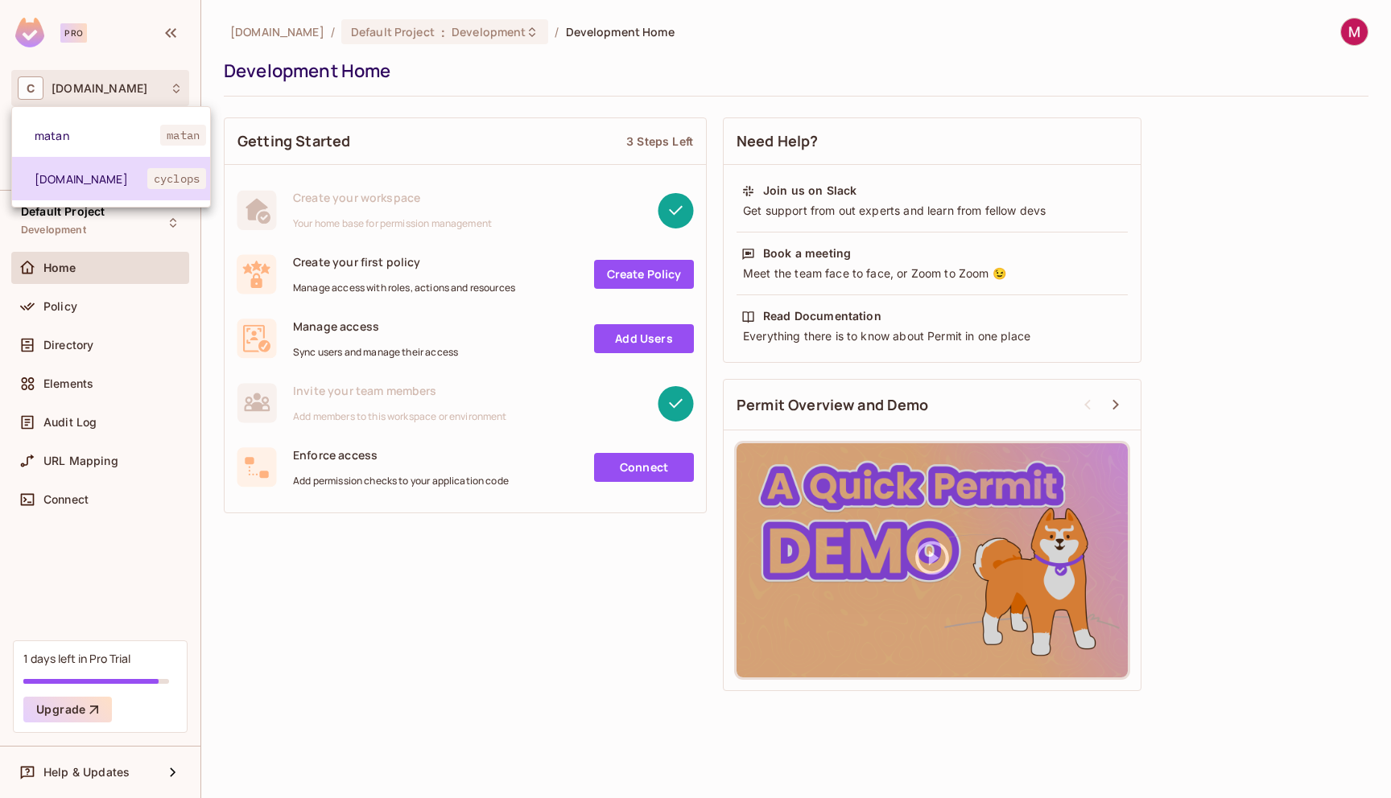
click at [93, 187] on li "[DOMAIN_NAME] cyclops" at bounding box center [111, 178] width 198 height 43
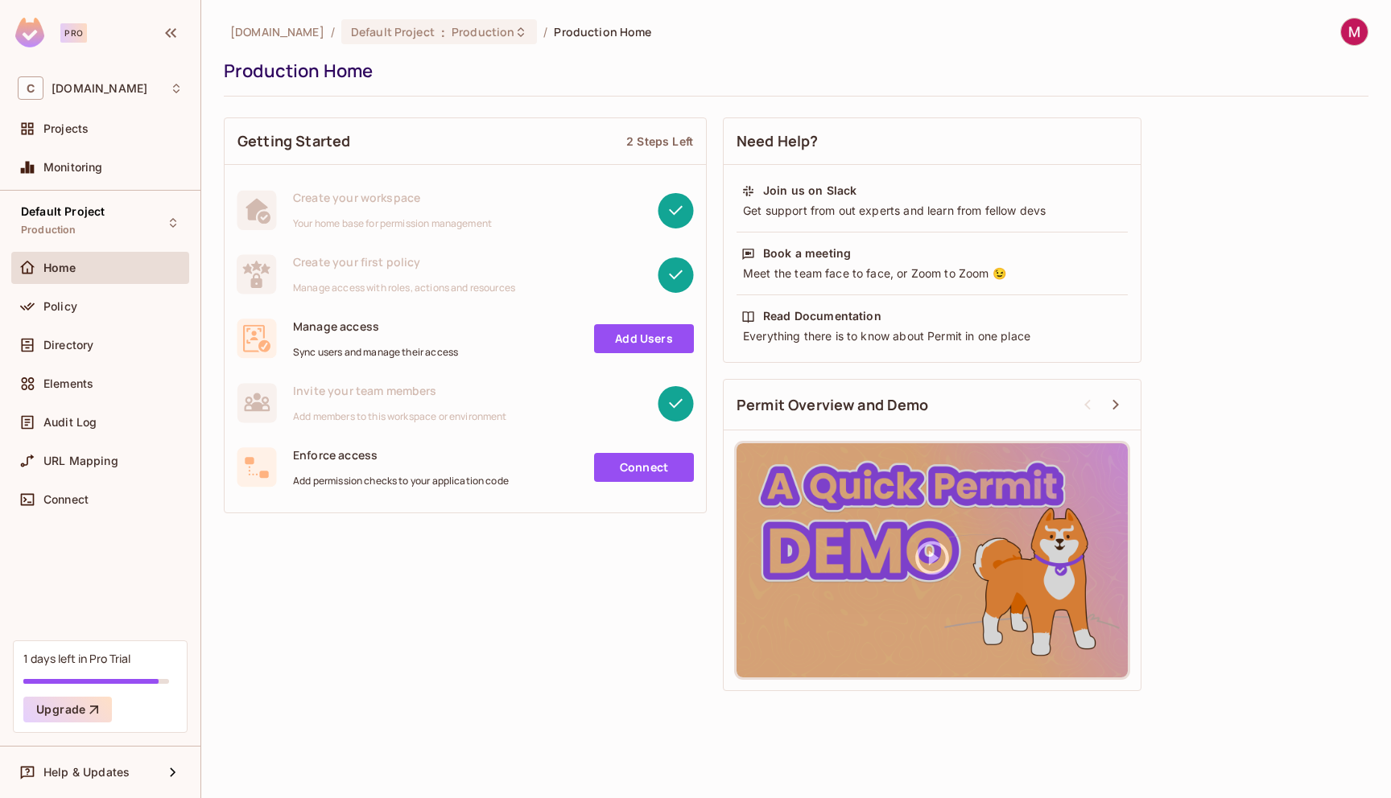
click at [43, 136] on div at bounding box center [31, 128] width 26 height 19
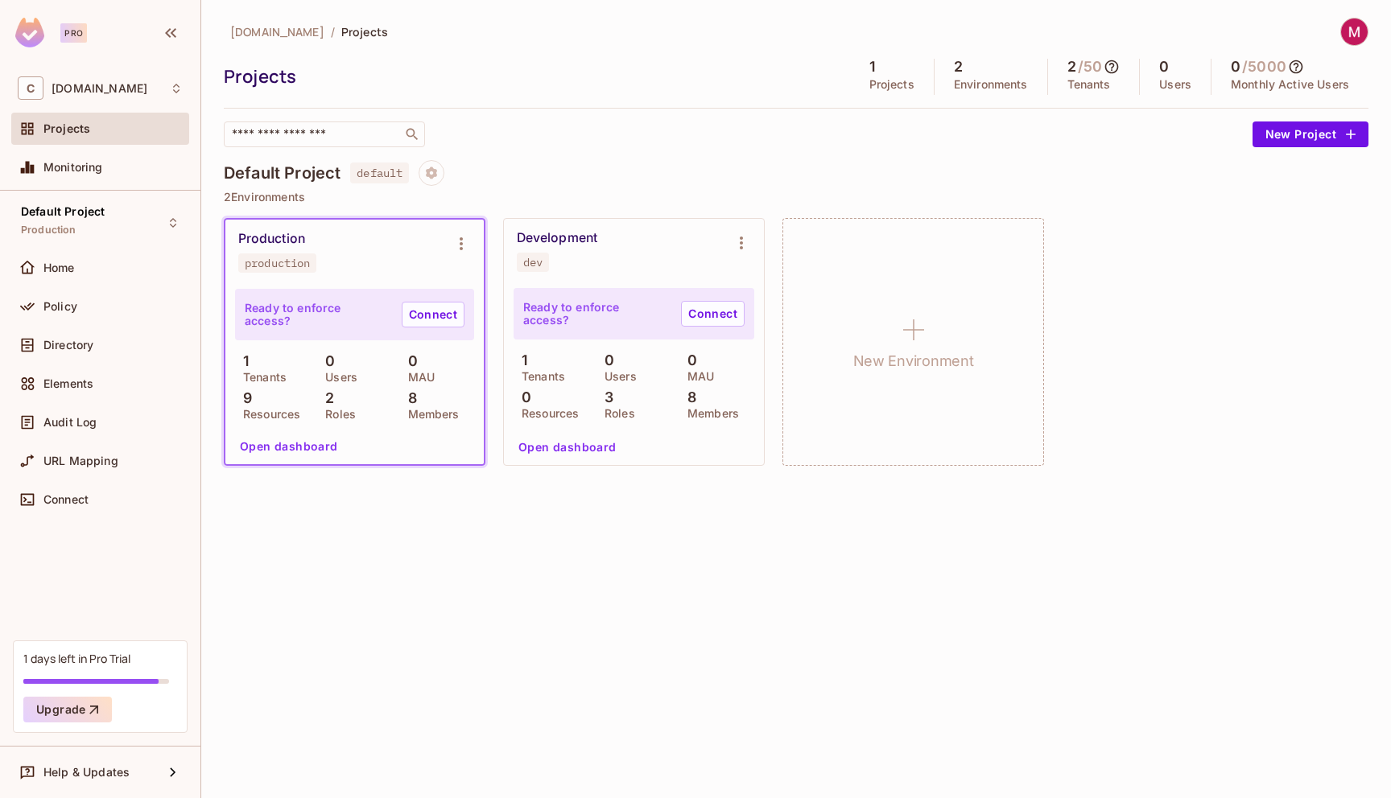
click at [444, 179] on span "Project settings" at bounding box center [432, 175] width 26 height 15
click at [494, 142] on div at bounding box center [695, 399] width 1391 height 798
click at [596, 249] on div "Development dev" at bounding box center [621, 251] width 208 height 42
click at [569, 239] on div "Development" at bounding box center [557, 238] width 80 height 16
click at [75, 282] on div "Home" at bounding box center [100, 268] width 178 height 32
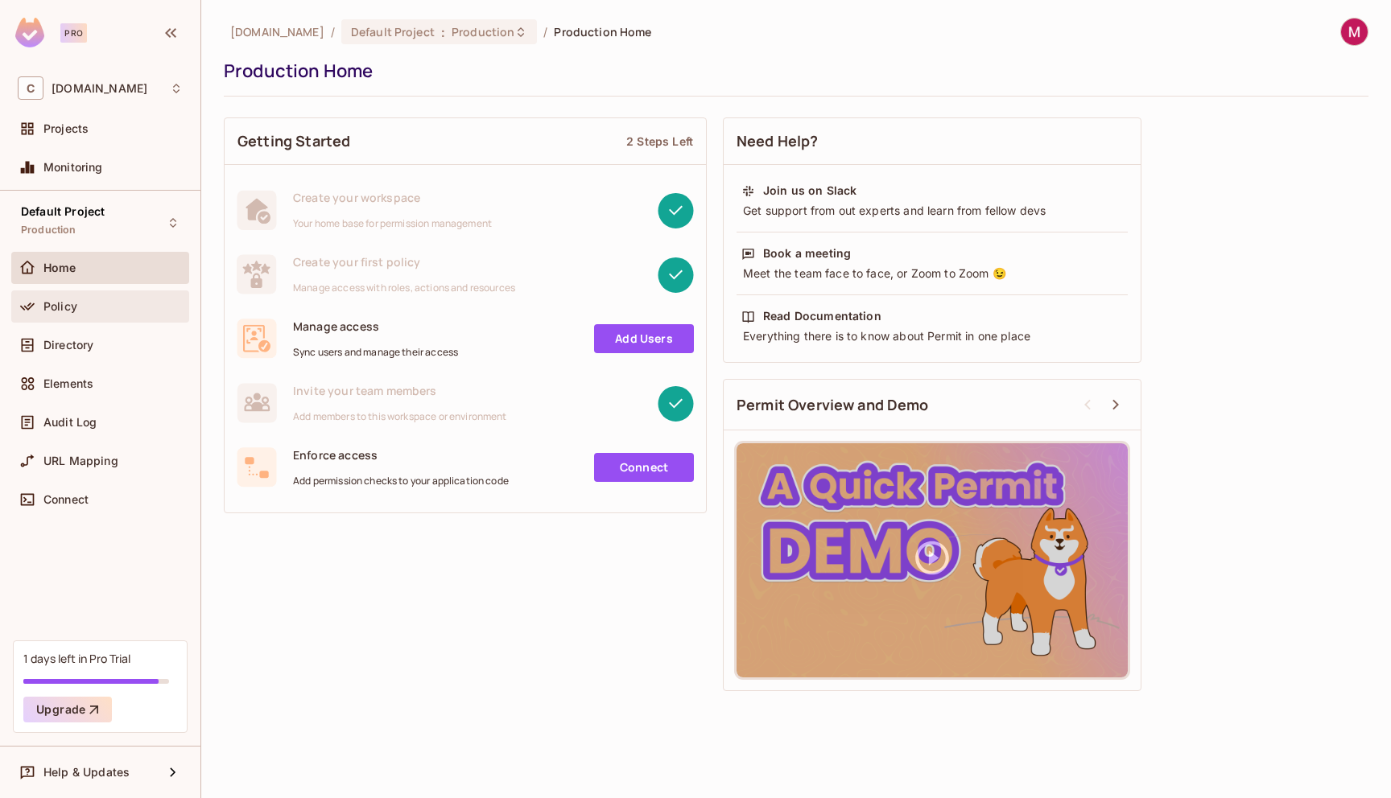
click at [89, 312] on div "Policy" at bounding box center [112, 306] width 139 height 13
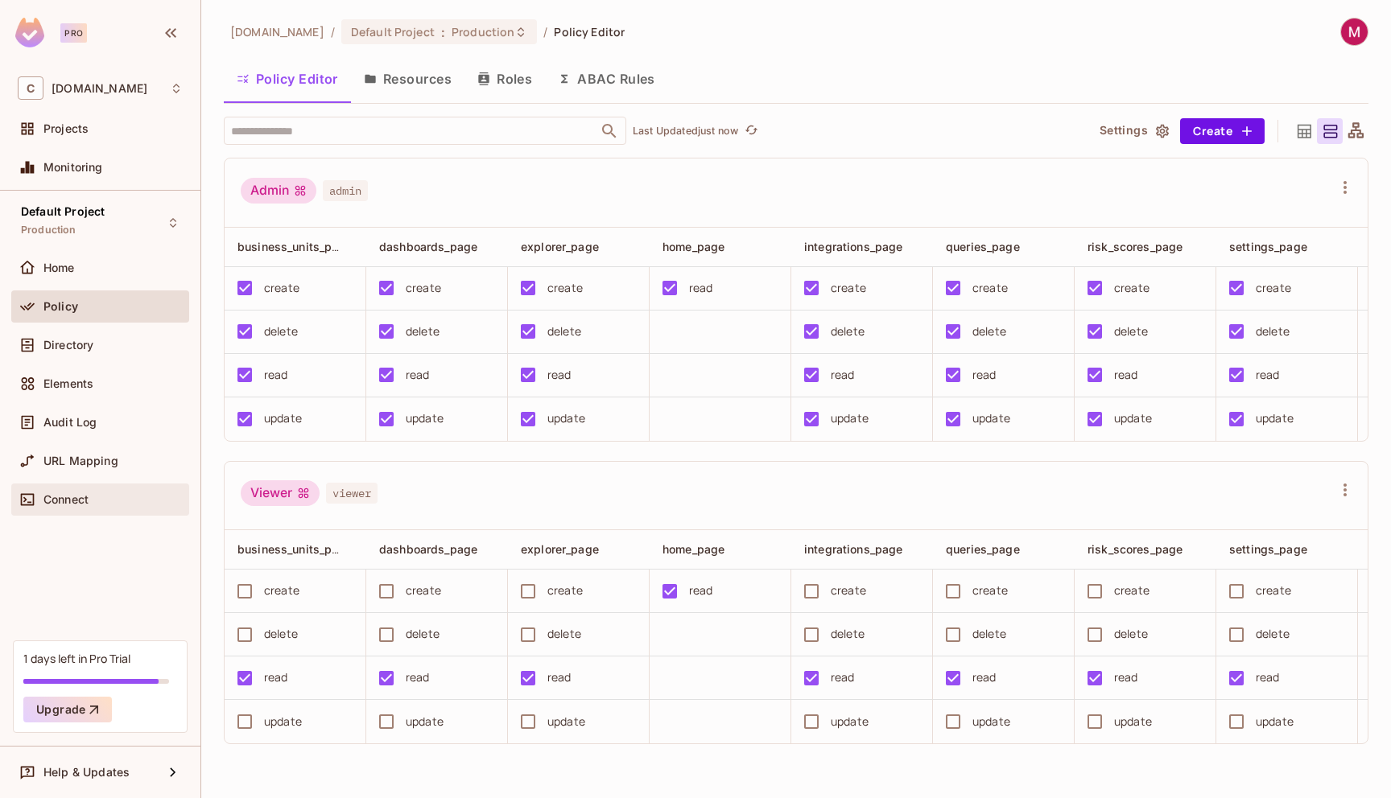
click at [77, 502] on span "Connect" at bounding box center [65, 499] width 45 height 13
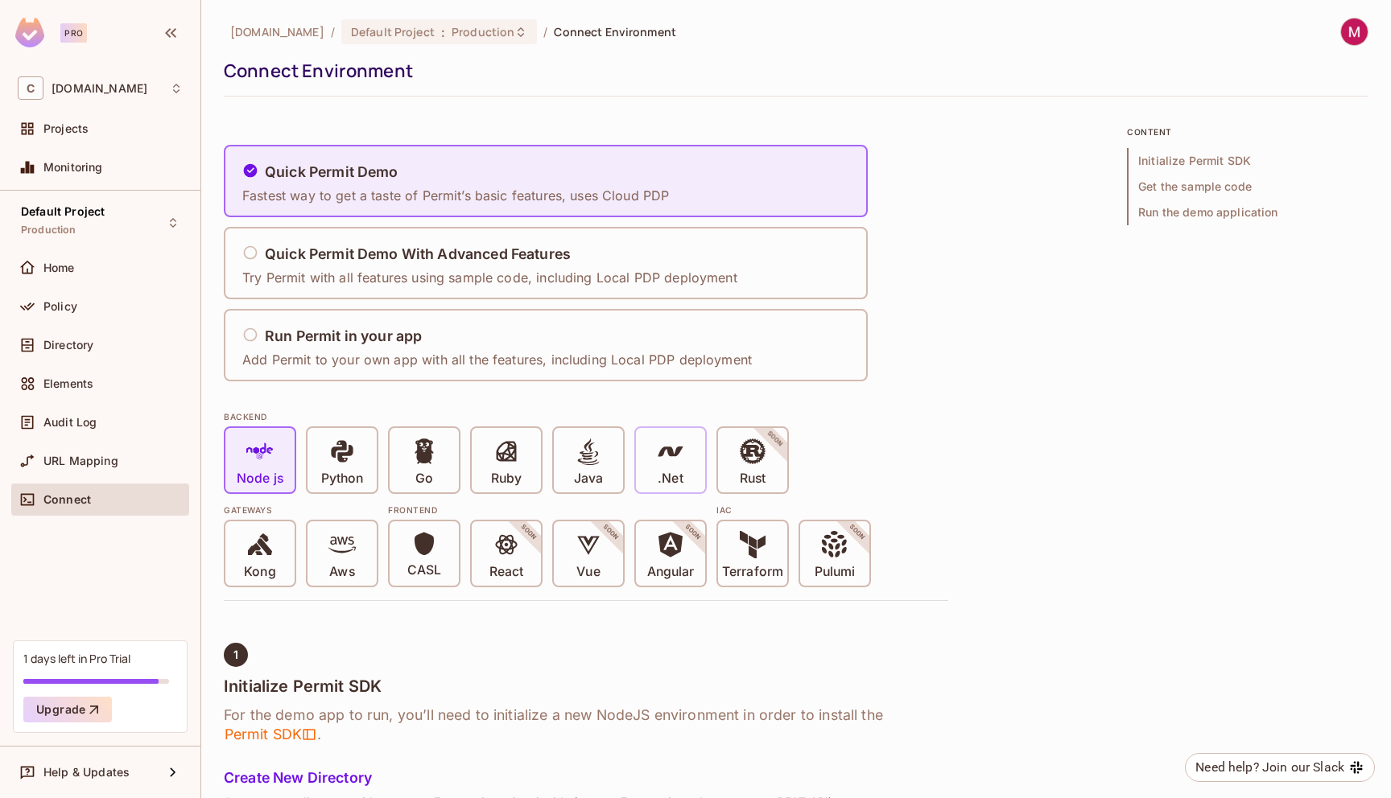
click at [684, 468] on div ".Net" at bounding box center [670, 460] width 69 height 64
click at [679, 453] on icon at bounding box center [670, 451] width 27 height 27
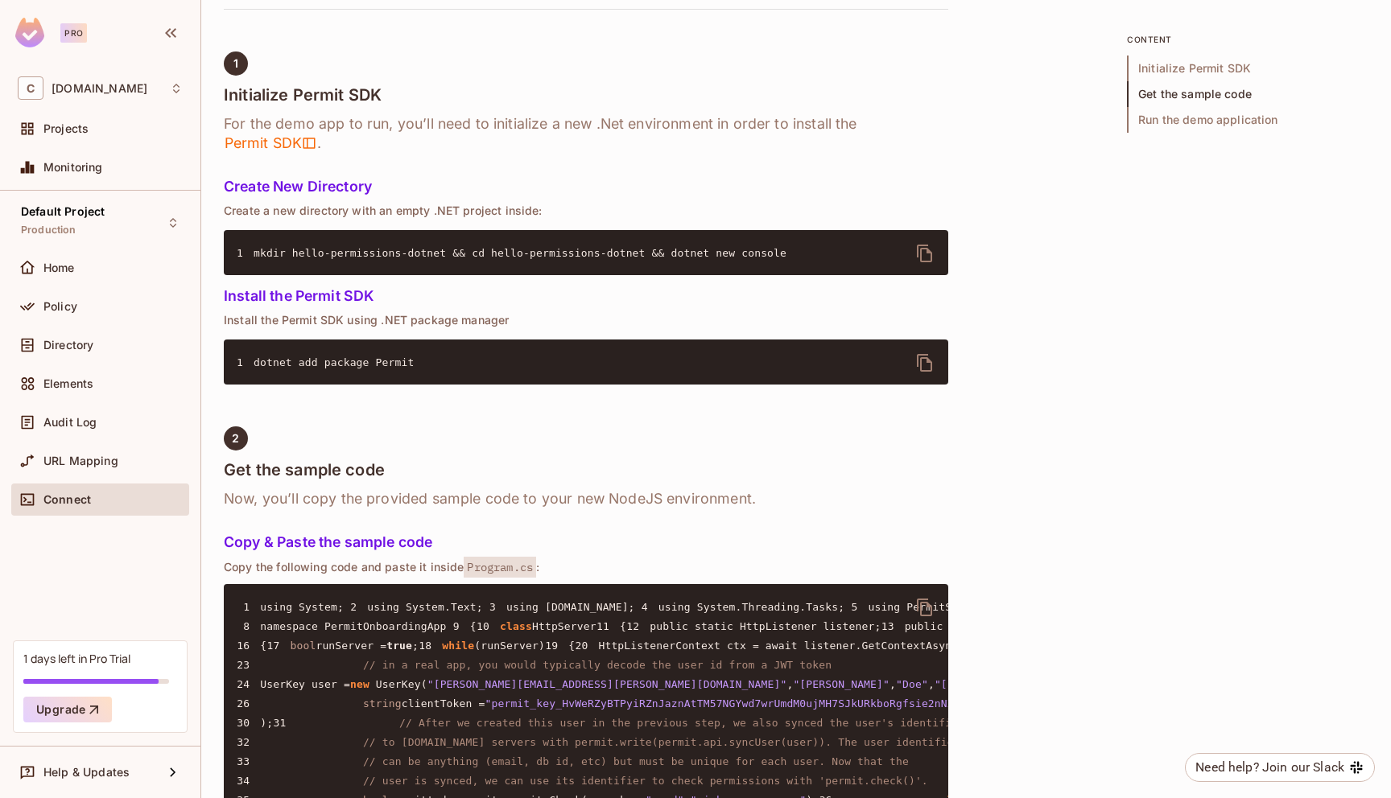
scroll to position [515, 0]
